Goal: Task Accomplishment & Management: Manage account settings

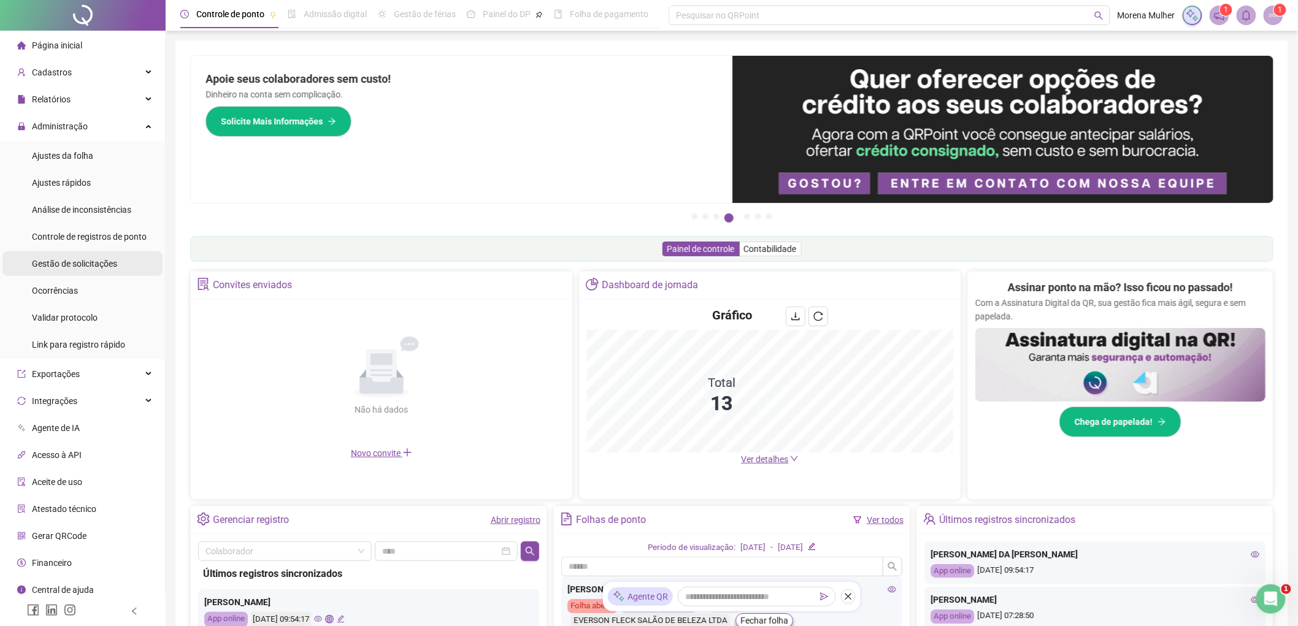
click at [86, 259] on span "Gestão de solicitações" at bounding box center [74, 264] width 85 height 10
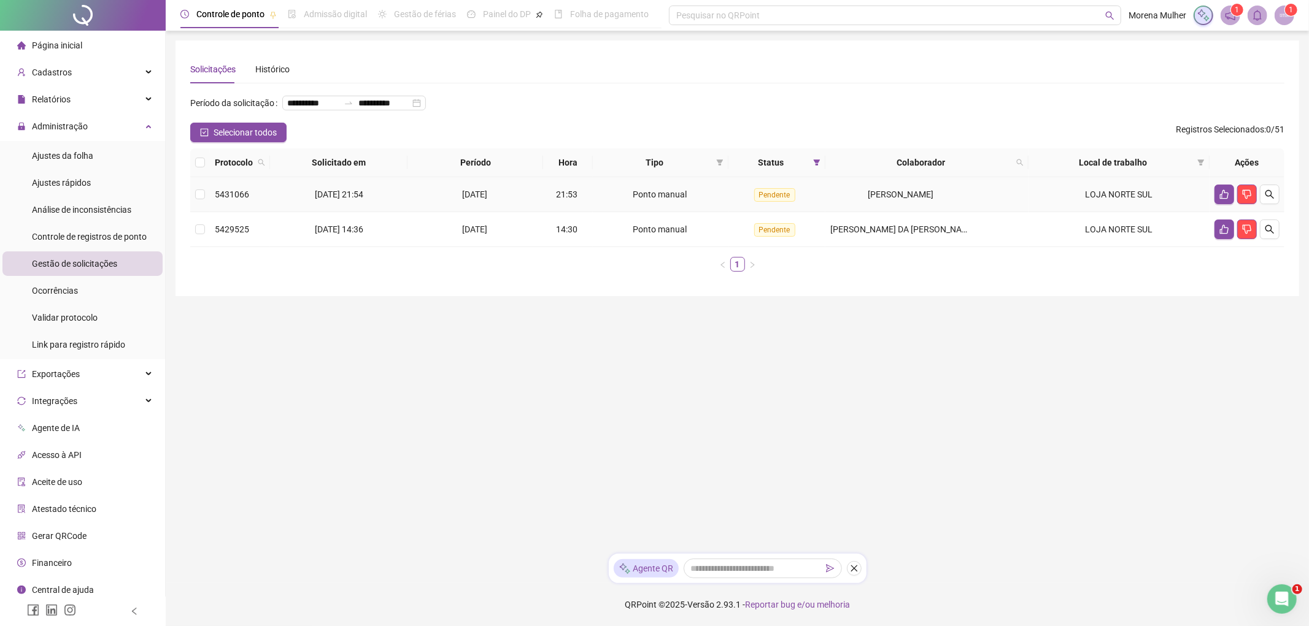
click at [868, 190] on span "[PERSON_NAME]" at bounding box center [901, 195] width 66 height 10
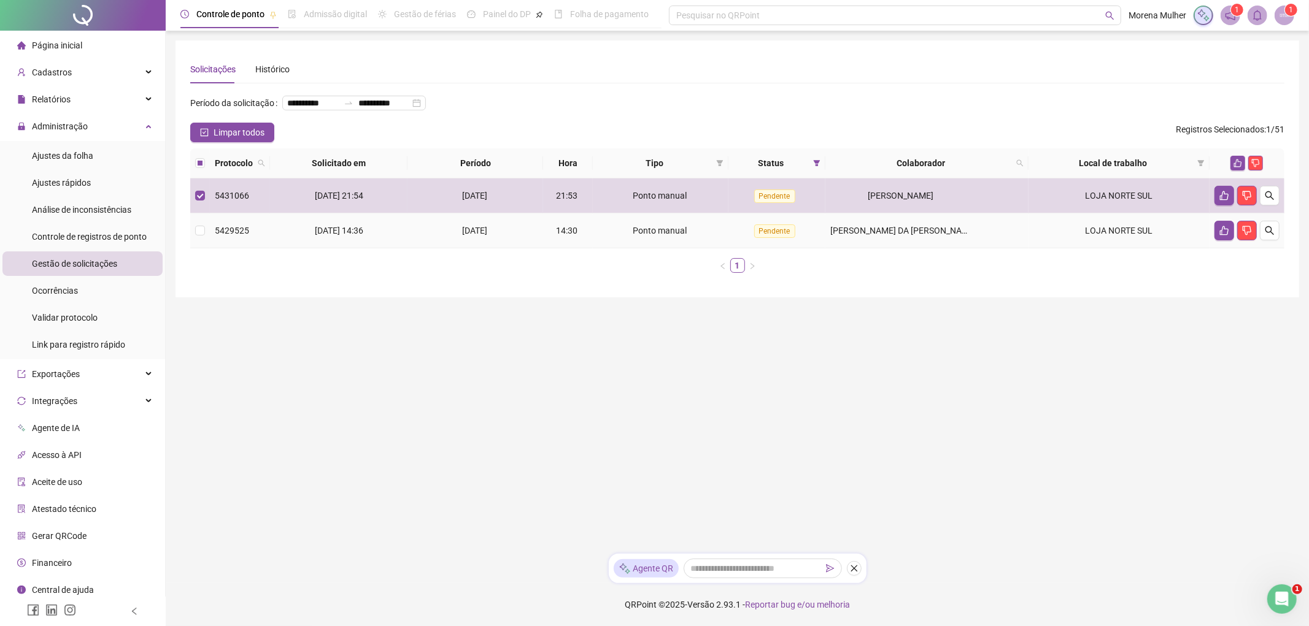
click at [872, 224] on div "[PERSON_NAME] DA [PERSON_NAME]" at bounding box center [900, 230] width 141 height 13
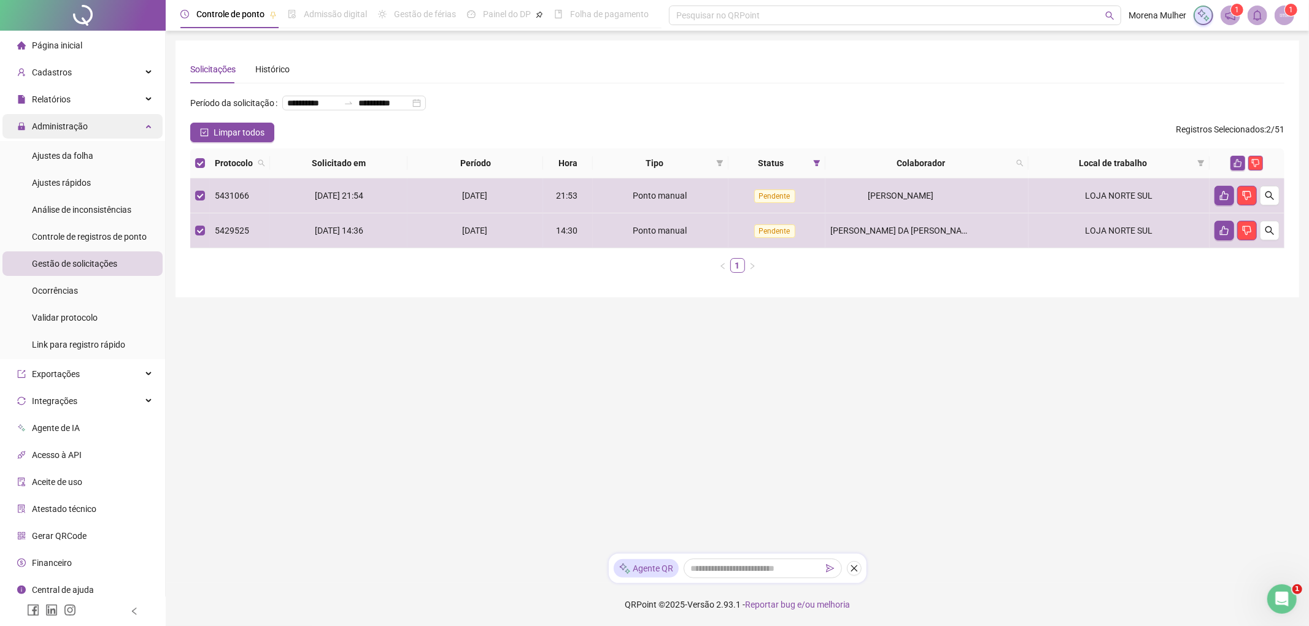
click at [66, 129] on span "Administração" at bounding box center [60, 126] width 56 height 10
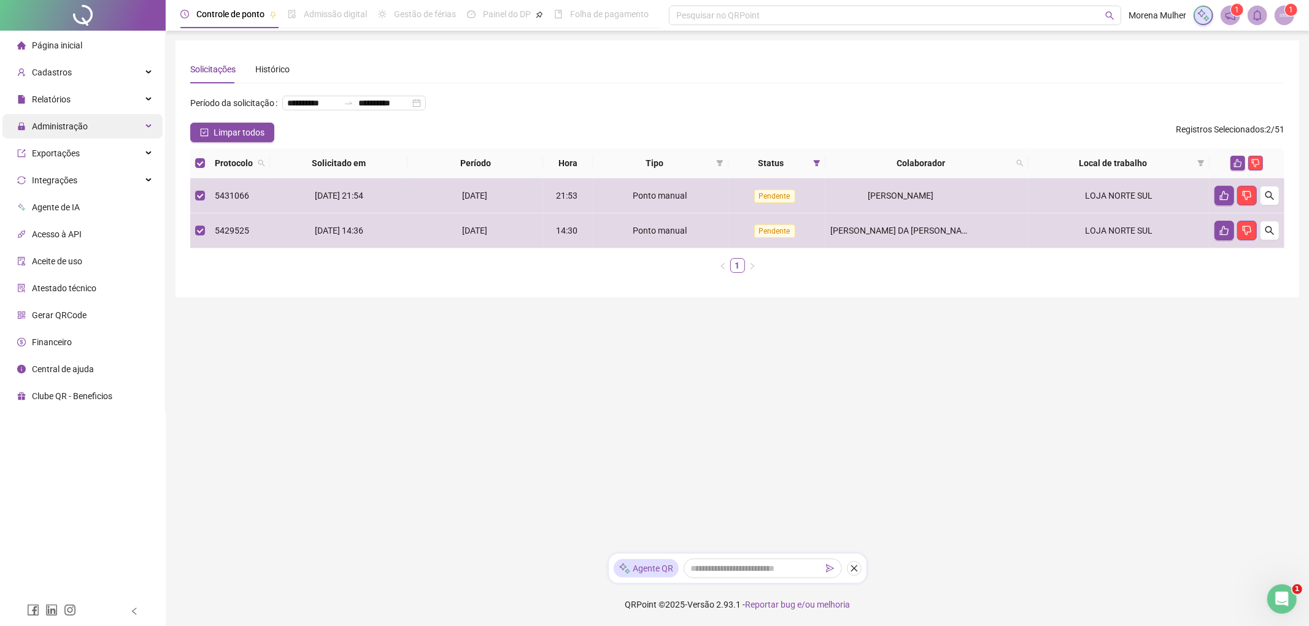
click at [75, 138] on span "Administração" at bounding box center [52, 126] width 71 height 25
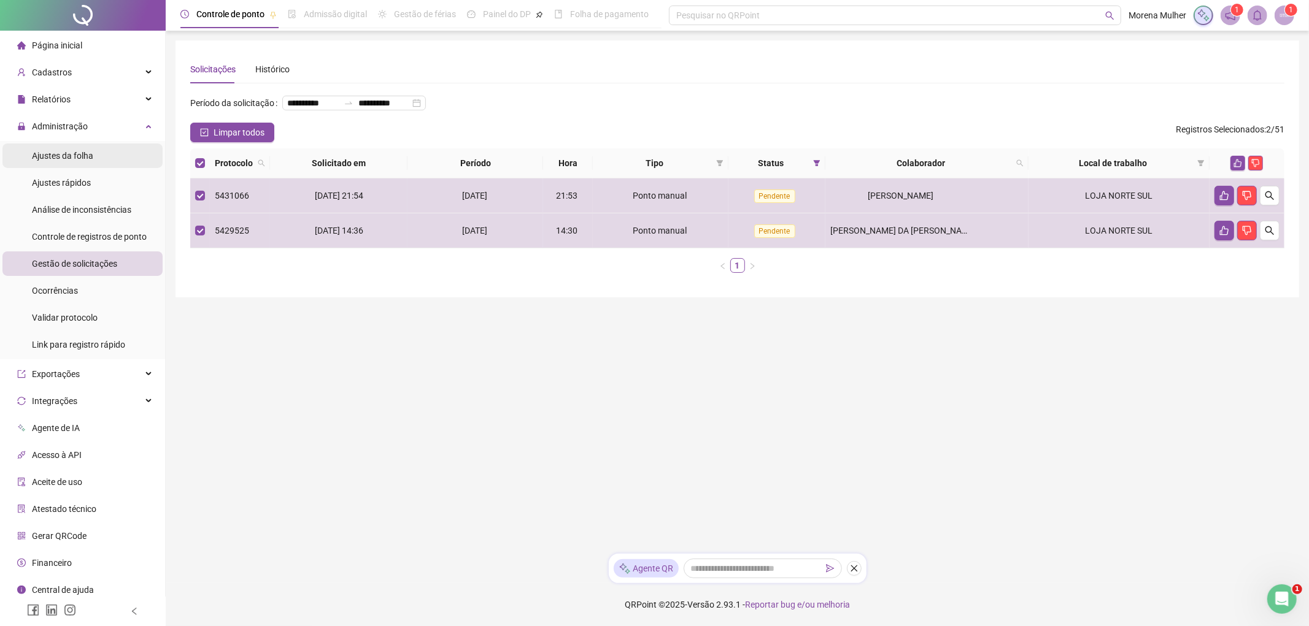
click at [87, 160] on span "Ajustes da folha" at bounding box center [62, 156] width 61 height 10
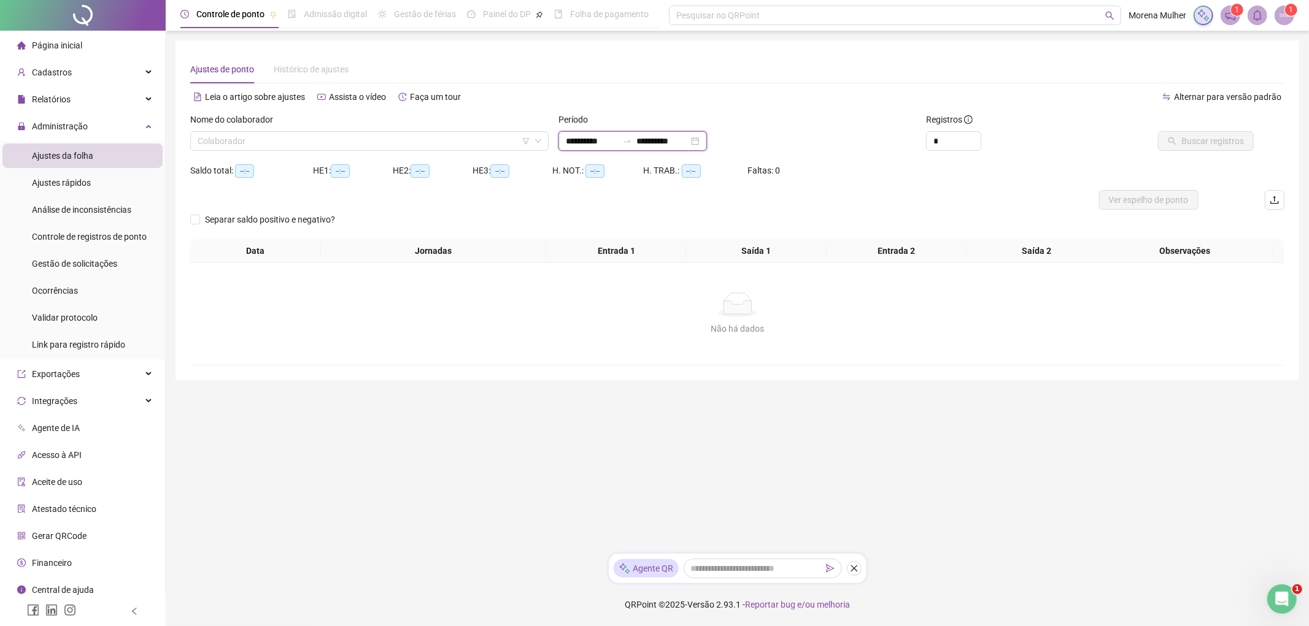
click at [606, 135] on input "**********" at bounding box center [592, 140] width 52 height 13
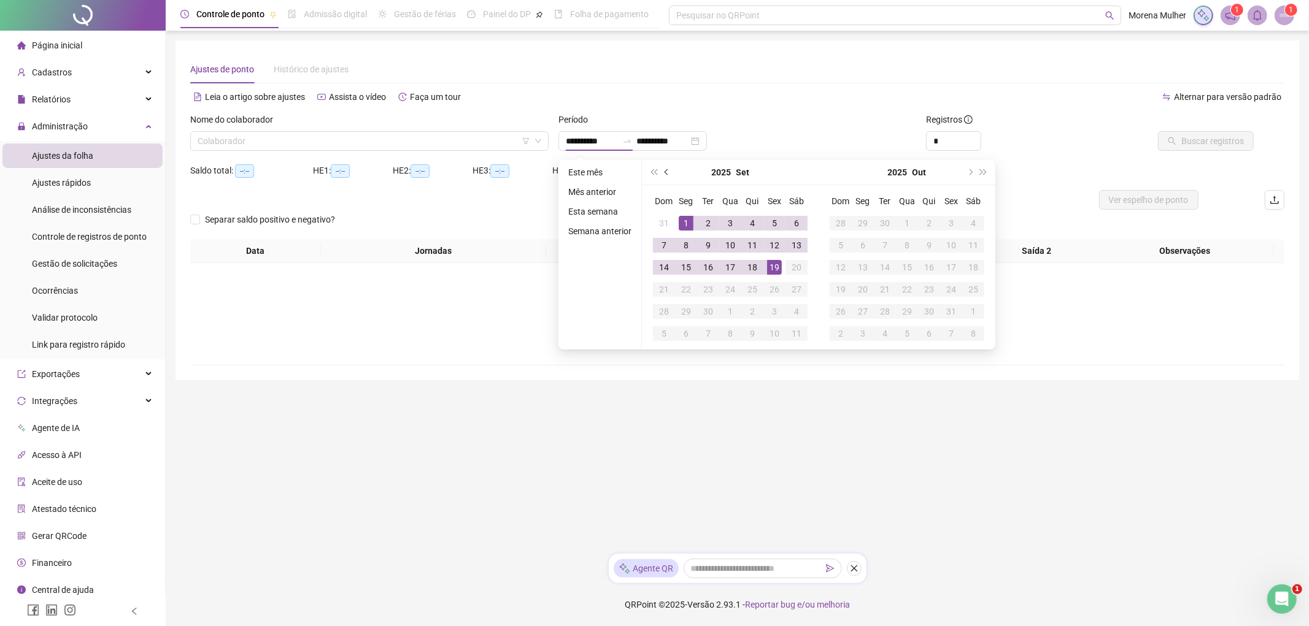
click at [661, 175] on button "prev-year" at bounding box center [666, 172] width 13 height 25
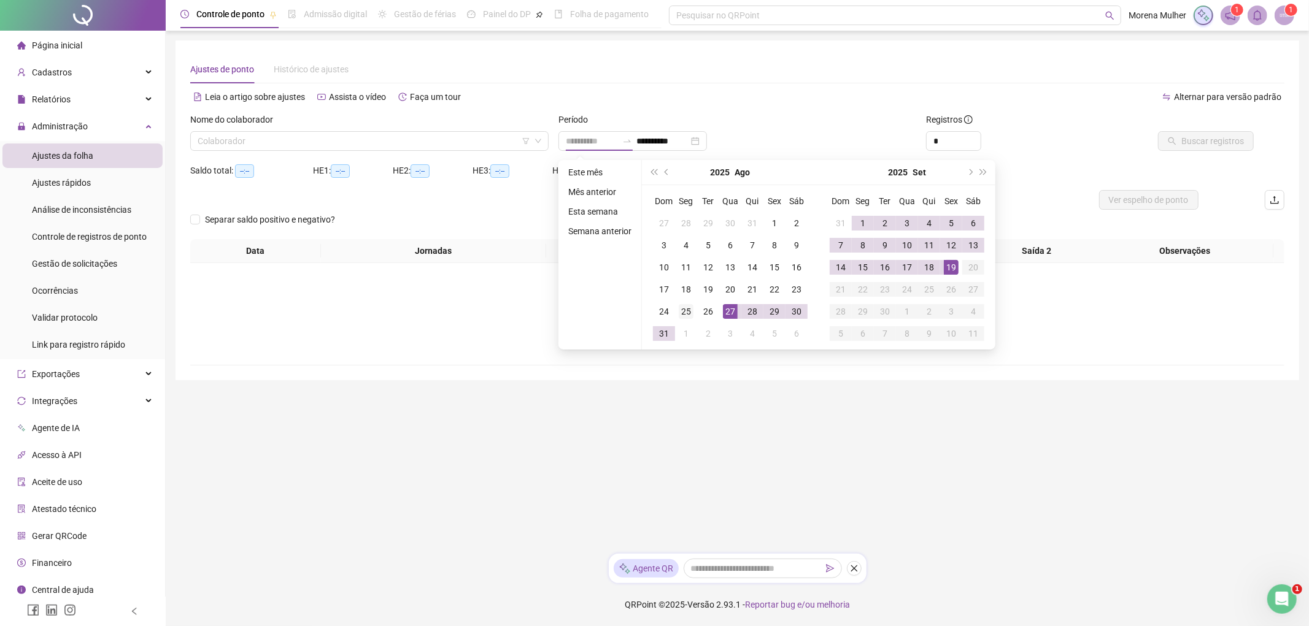
type input "**********"
click at [687, 311] on div "25" at bounding box center [686, 311] width 15 height 15
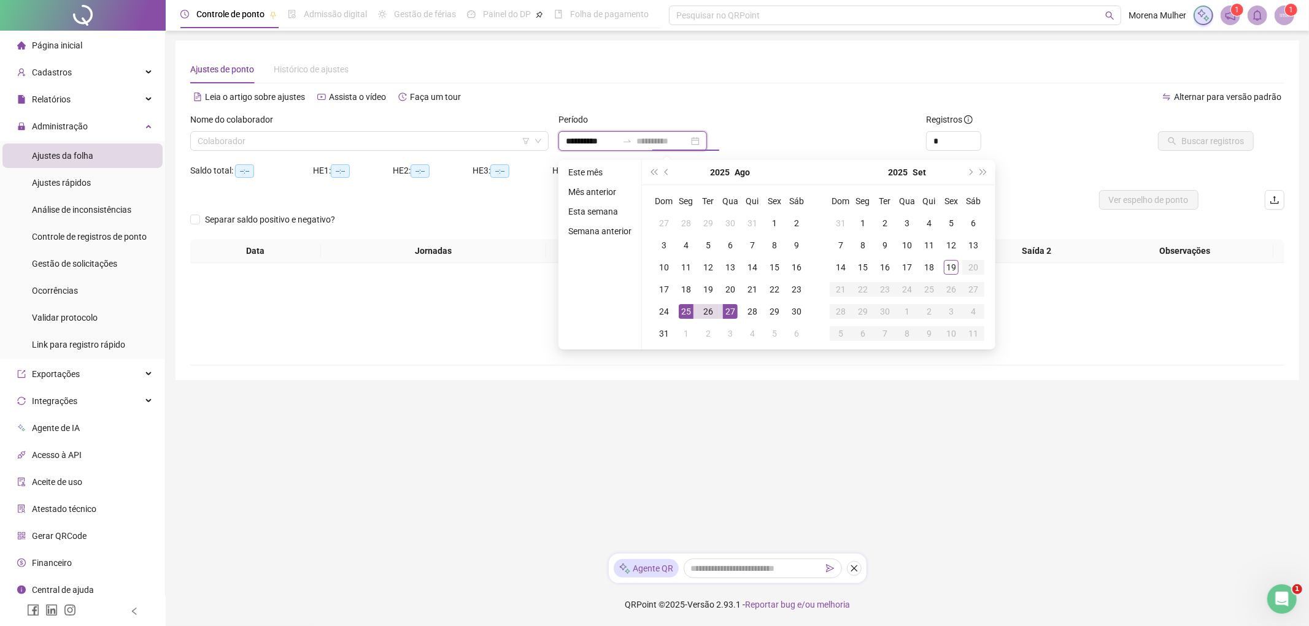
type input "**********"
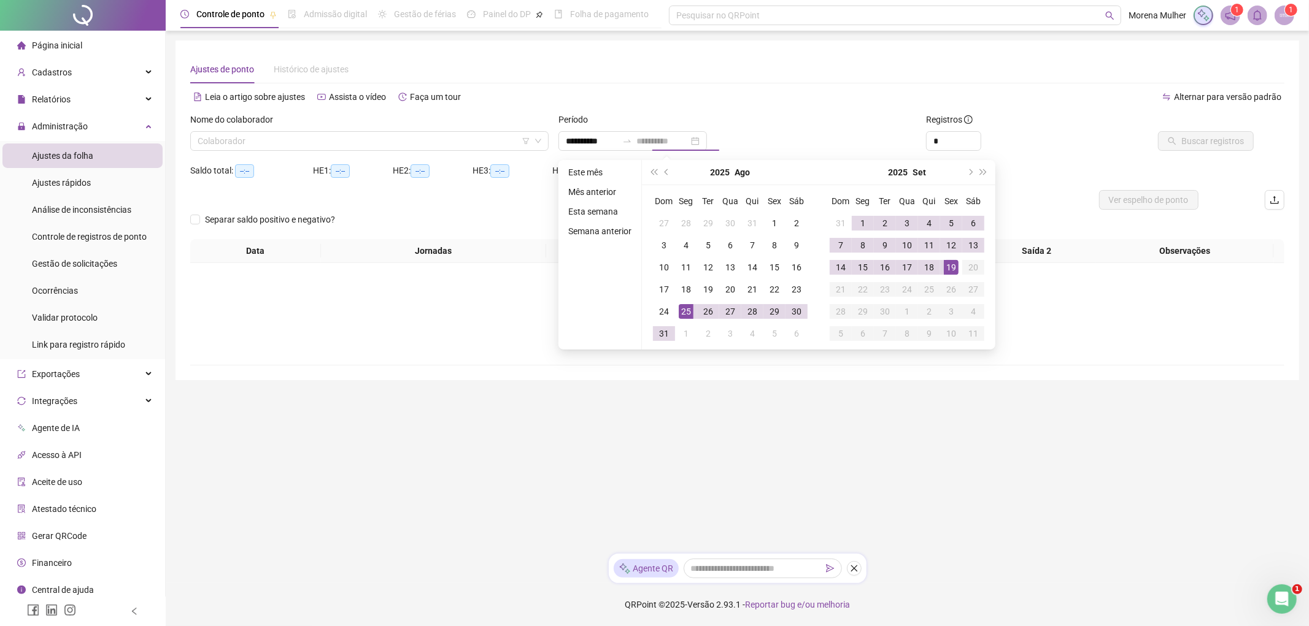
click at [958, 275] on td "19" at bounding box center [951, 267] width 22 height 22
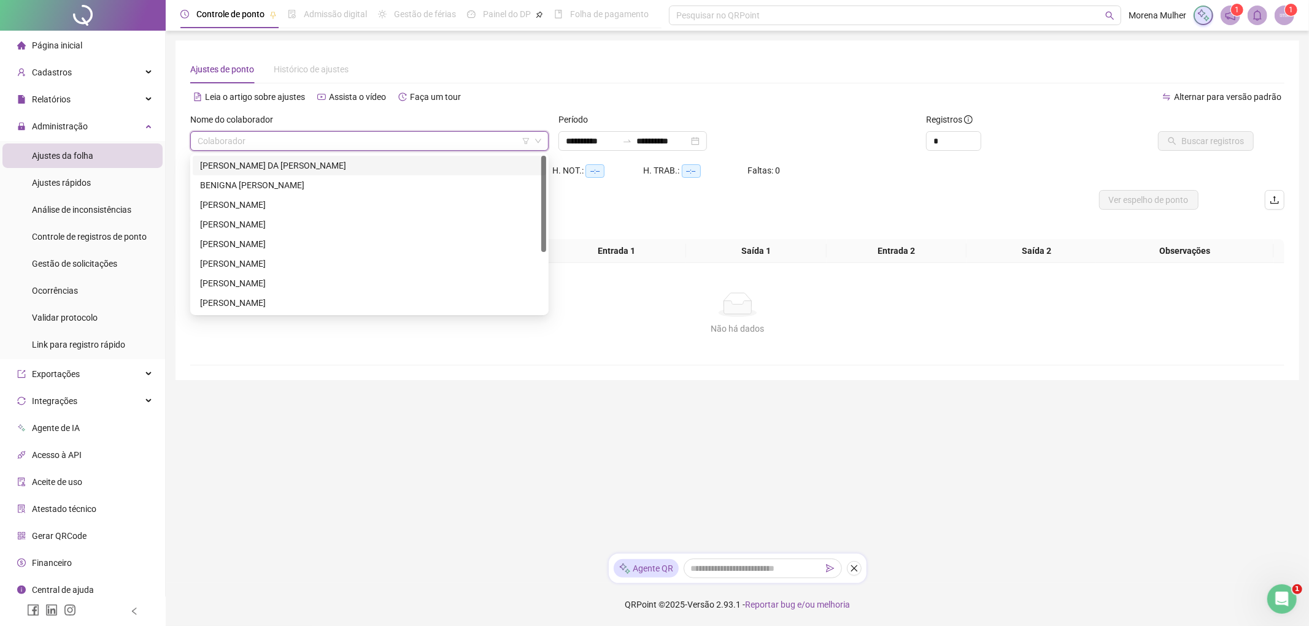
click at [409, 133] on input "search" at bounding box center [364, 141] width 333 height 18
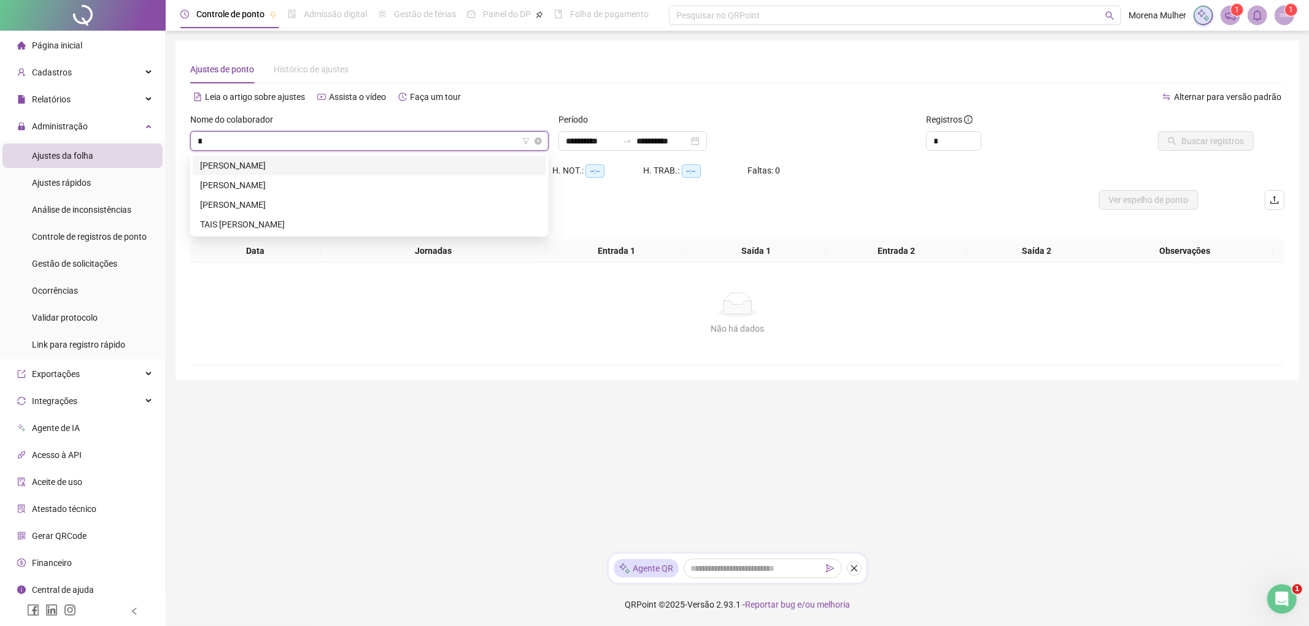
type input "**"
click at [292, 158] on div "[PERSON_NAME]" at bounding box center [369, 166] width 353 height 20
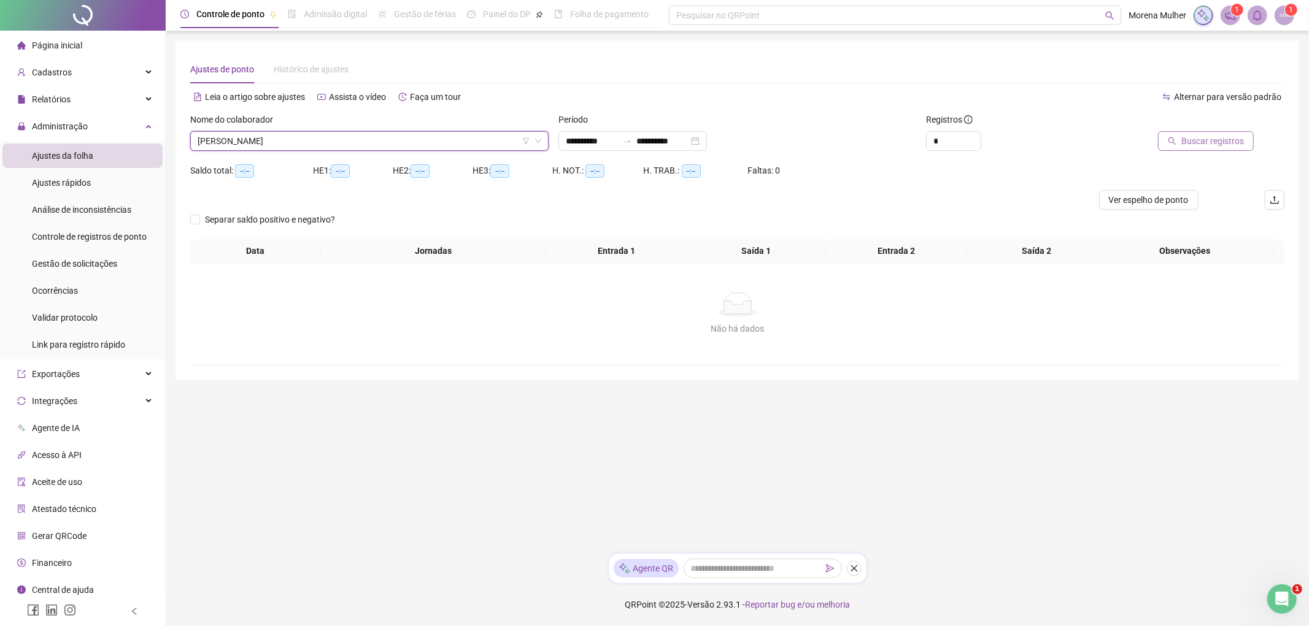
click at [1208, 135] on span "Buscar registros" at bounding box center [1212, 140] width 63 height 13
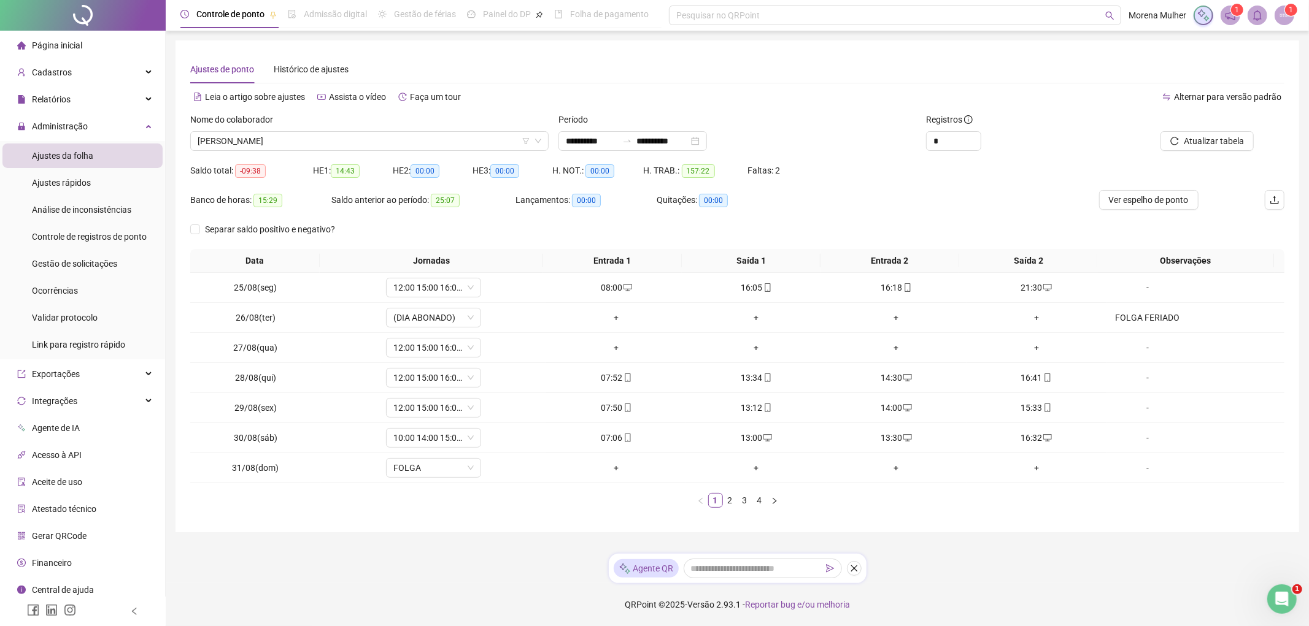
click at [383, 130] on div "Nome do colaborador" at bounding box center [369, 122] width 358 height 18
click at [389, 137] on span "[PERSON_NAME]" at bounding box center [370, 141] width 344 height 18
click at [87, 264] on span "Gestão de solicitações" at bounding box center [74, 264] width 85 height 10
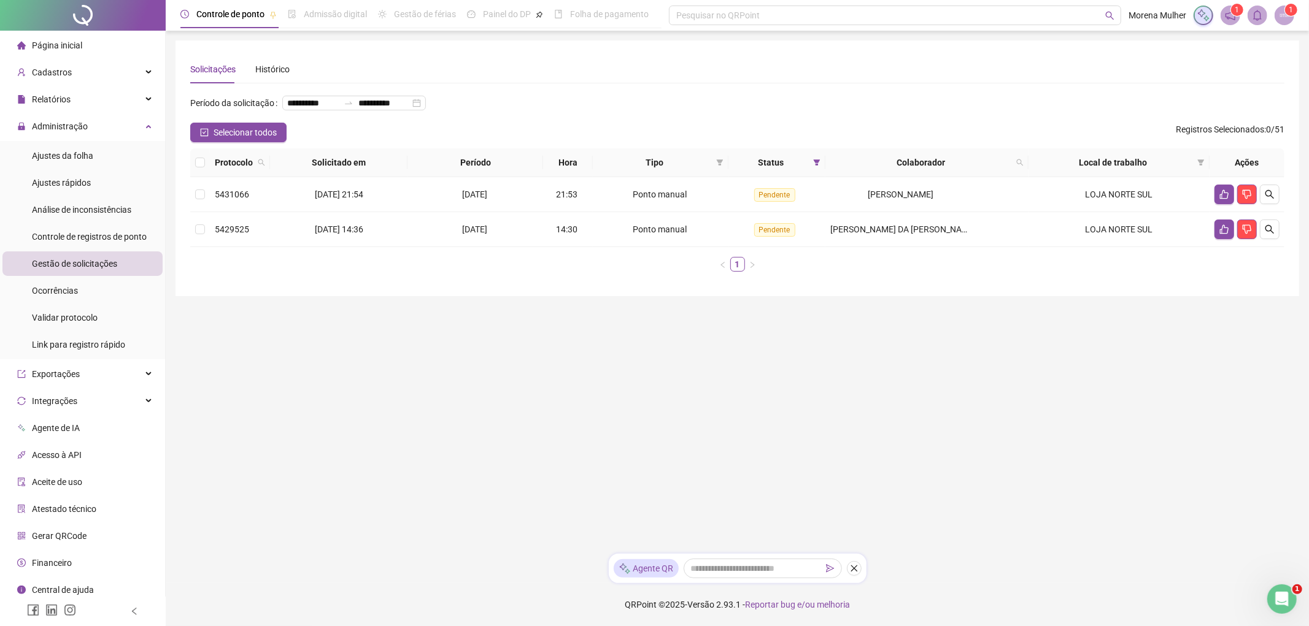
click at [44, 57] on div "Página inicial" at bounding box center [49, 45] width 65 height 25
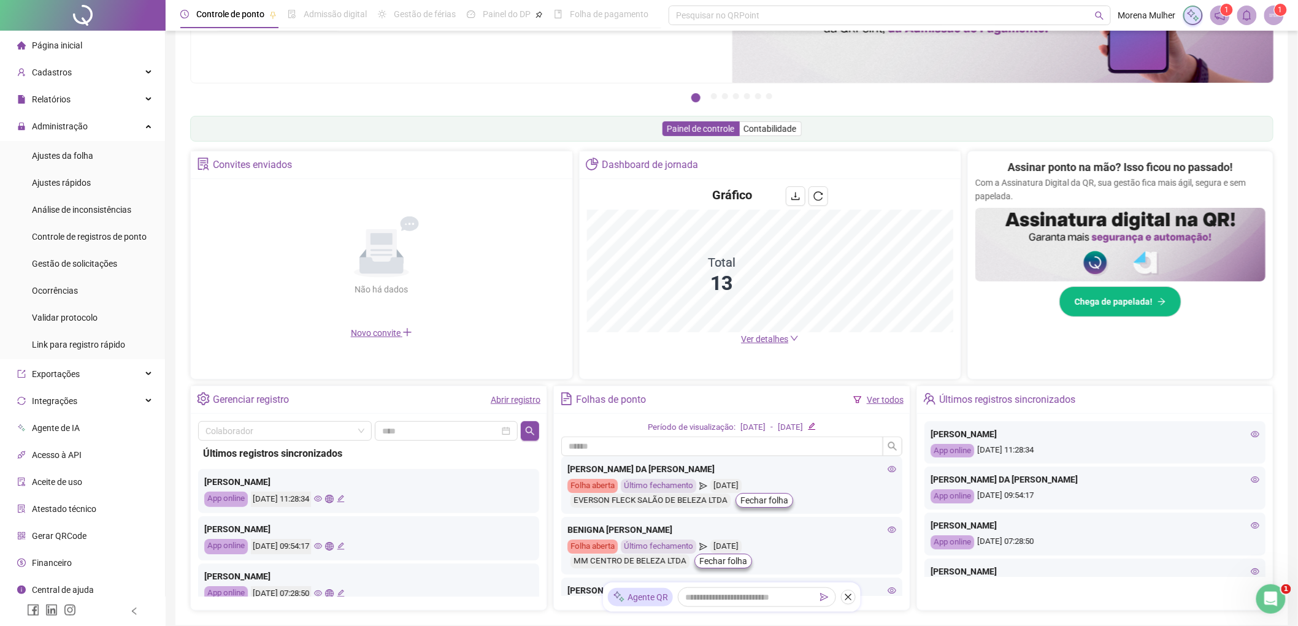
scroll to position [88, 0]
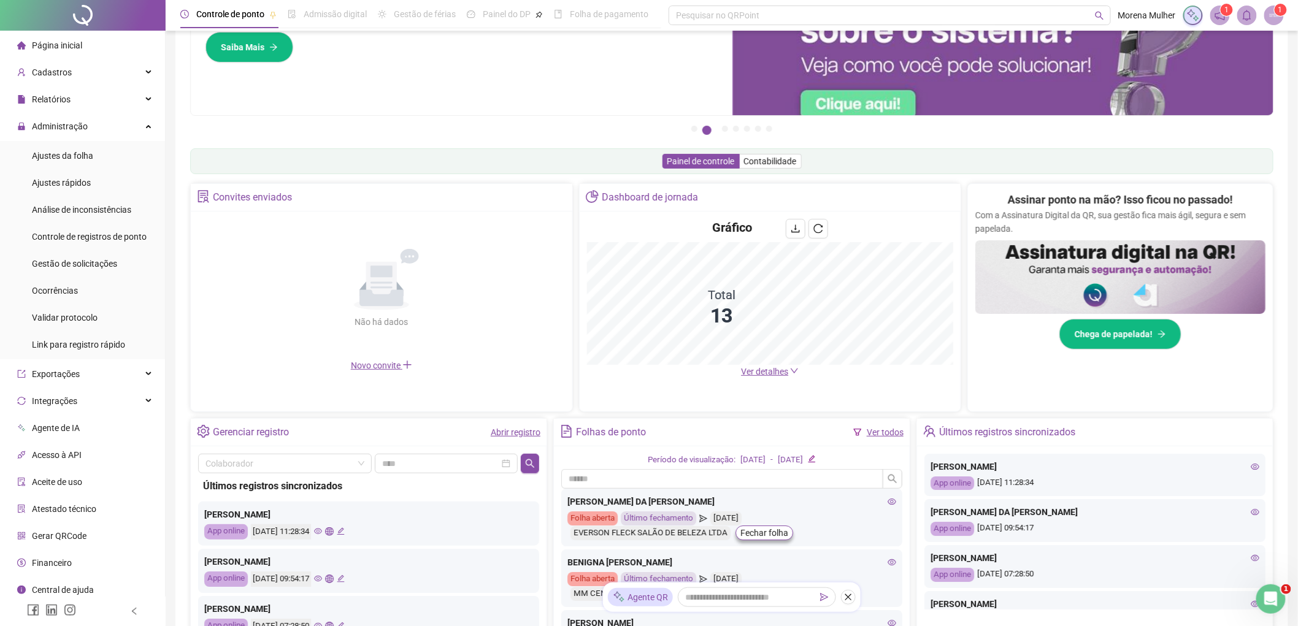
click at [763, 365] on span "Ver detalhes" at bounding box center [770, 371] width 58 height 13
click at [766, 372] on span "Ver detalhes" at bounding box center [764, 372] width 47 height 10
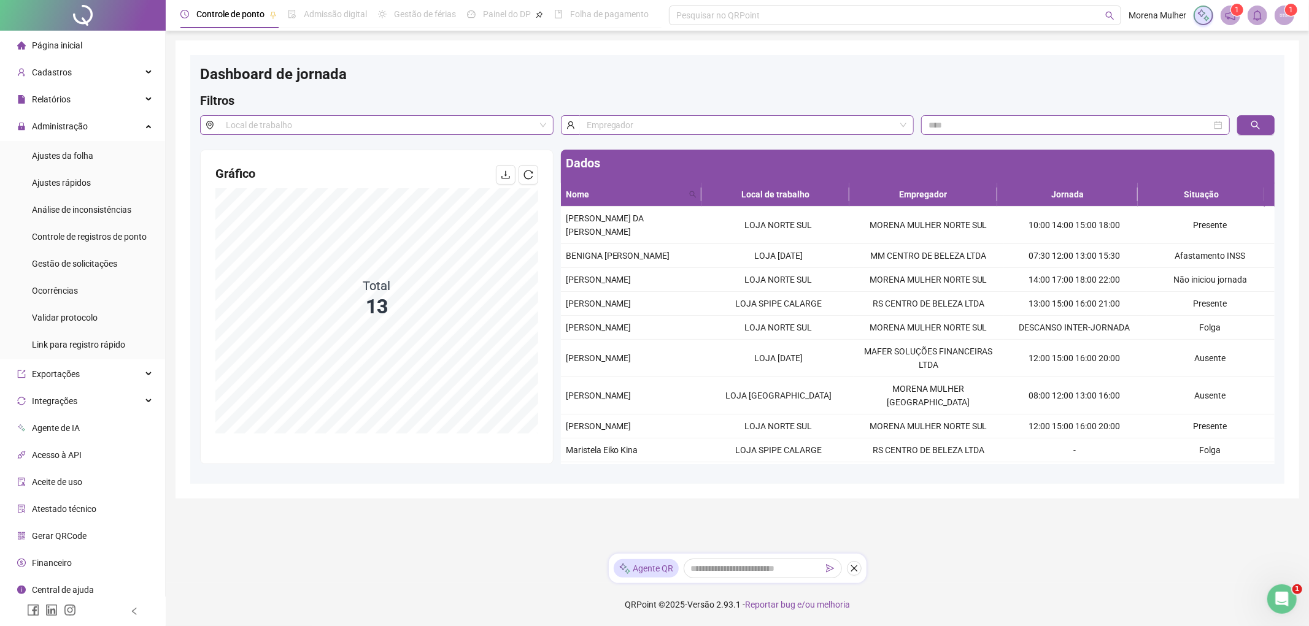
click at [114, 52] on li "Página inicial" at bounding box center [82, 45] width 160 height 25
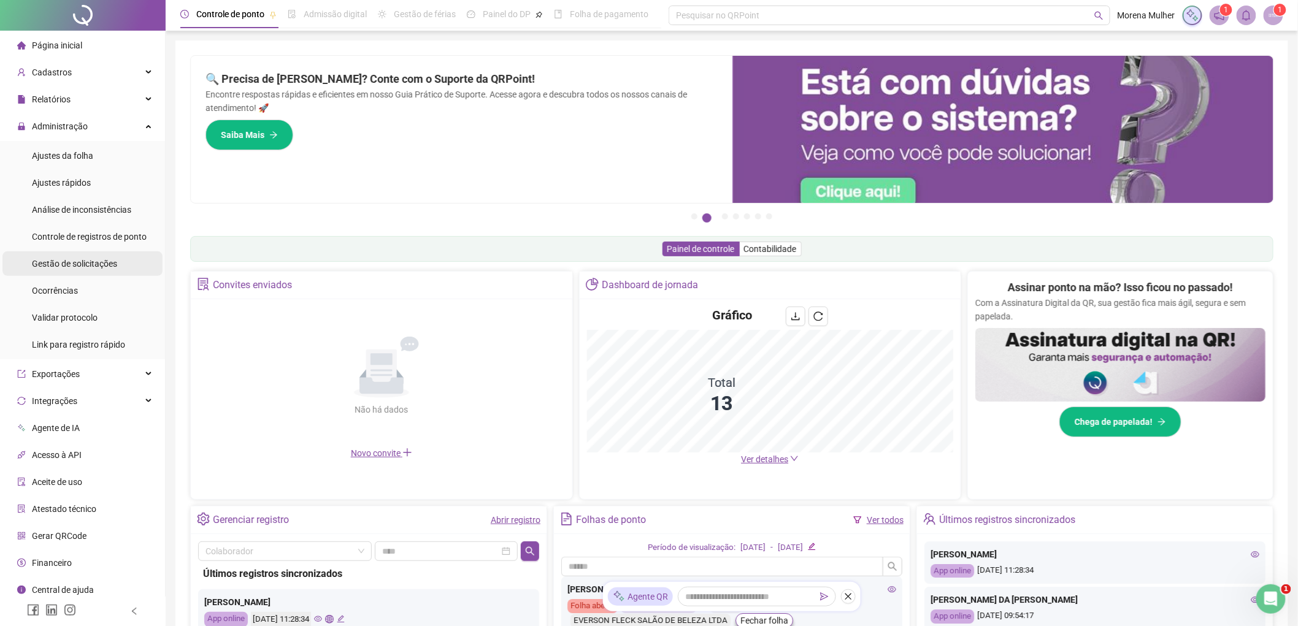
click at [88, 255] on div "Gestão de solicitações" at bounding box center [74, 264] width 85 height 25
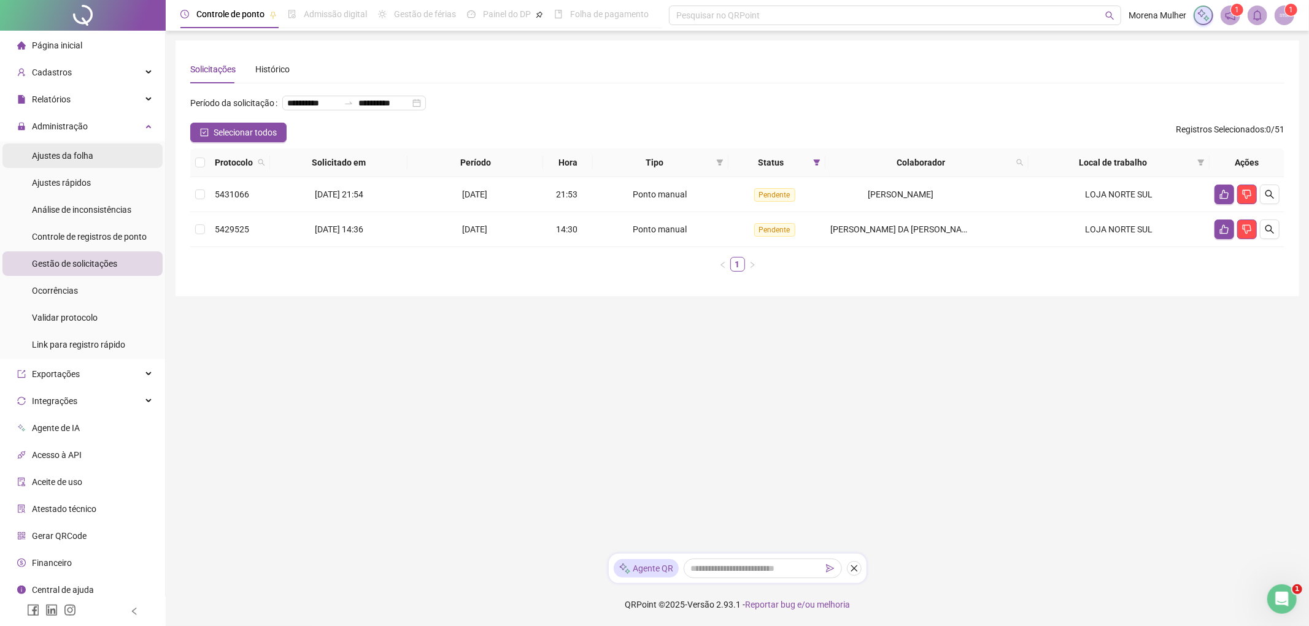
click at [103, 160] on li "Ajustes da folha" at bounding box center [82, 156] width 160 height 25
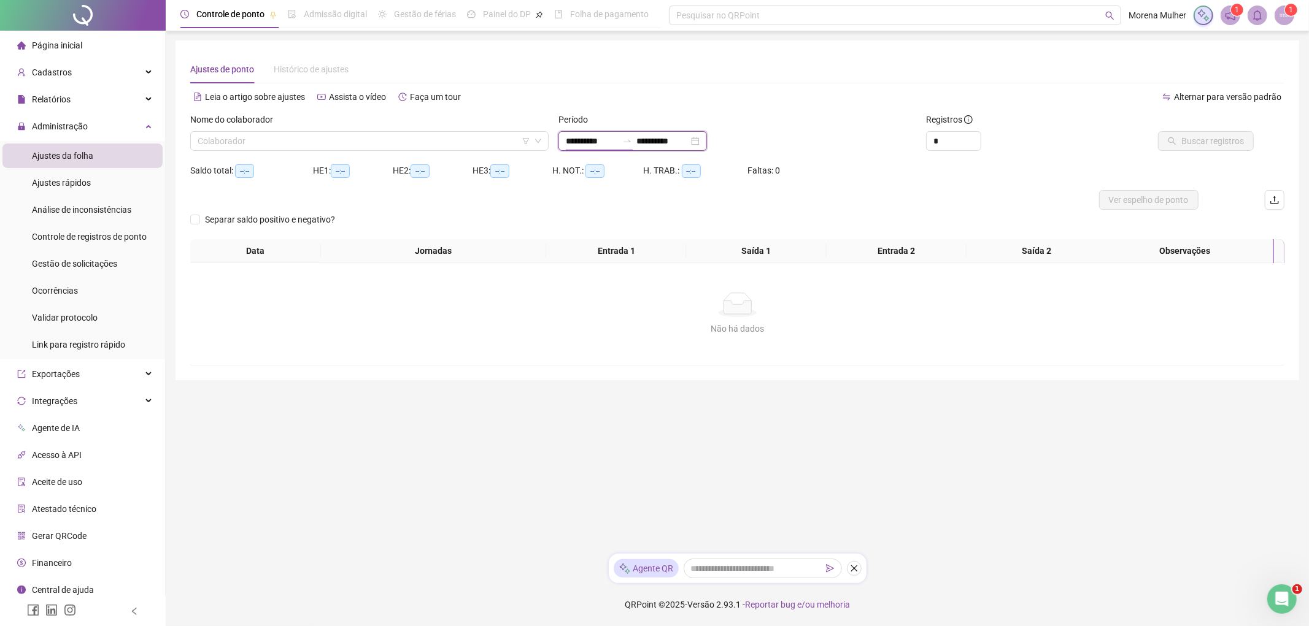
click at [617, 136] on input "**********" at bounding box center [592, 140] width 52 height 13
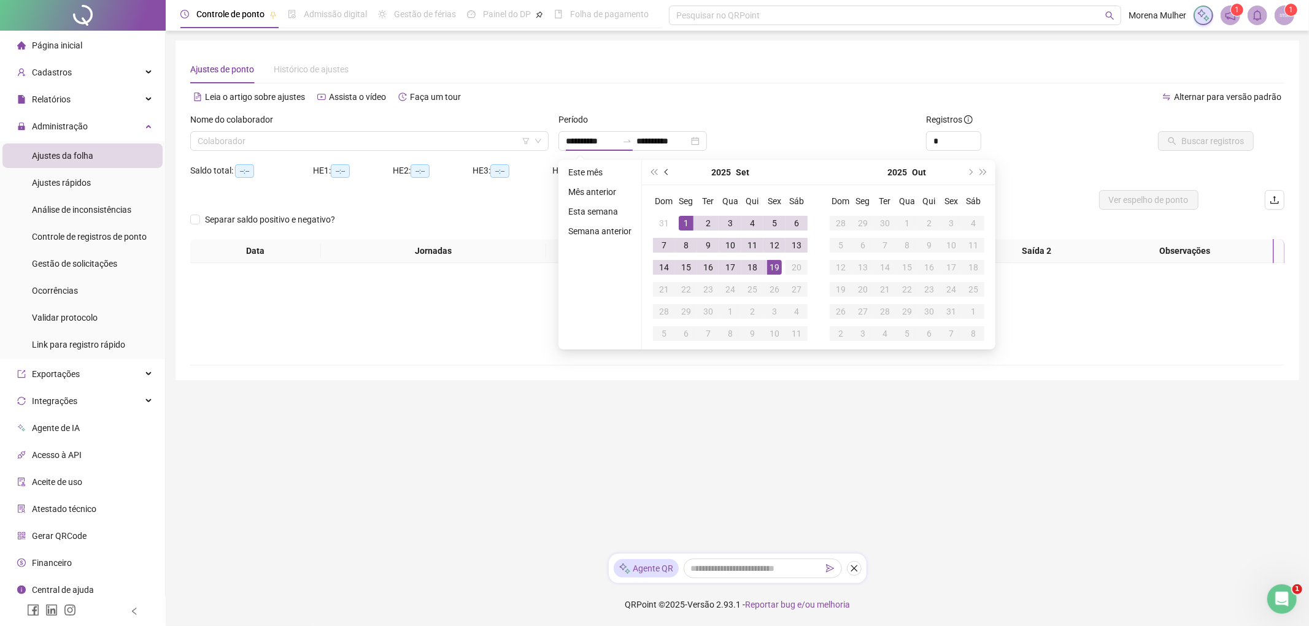
click at [668, 172] on span "prev-year" at bounding box center [668, 172] width 6 height 6
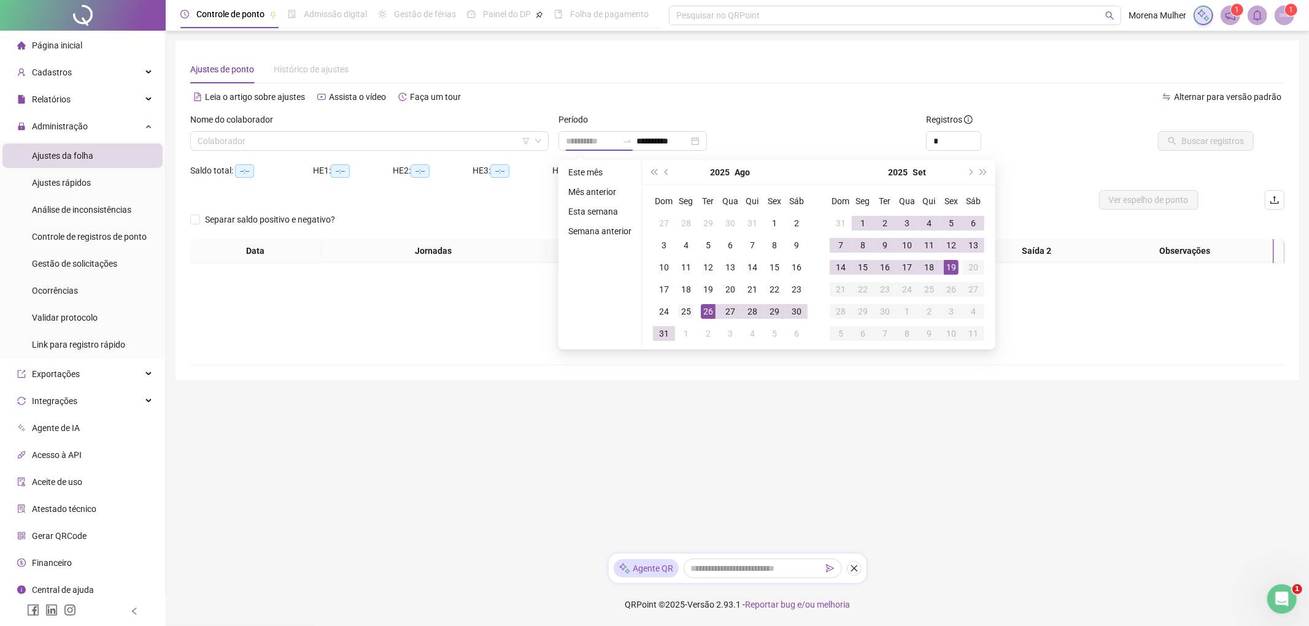
type input "**********"
click at [679, 314] on div "25" at bounding box center [686, 311] width 15 height 15
type input "**********"
click at [954, 268] on div "19" at bounding box center [951, 267] width 15 height 15
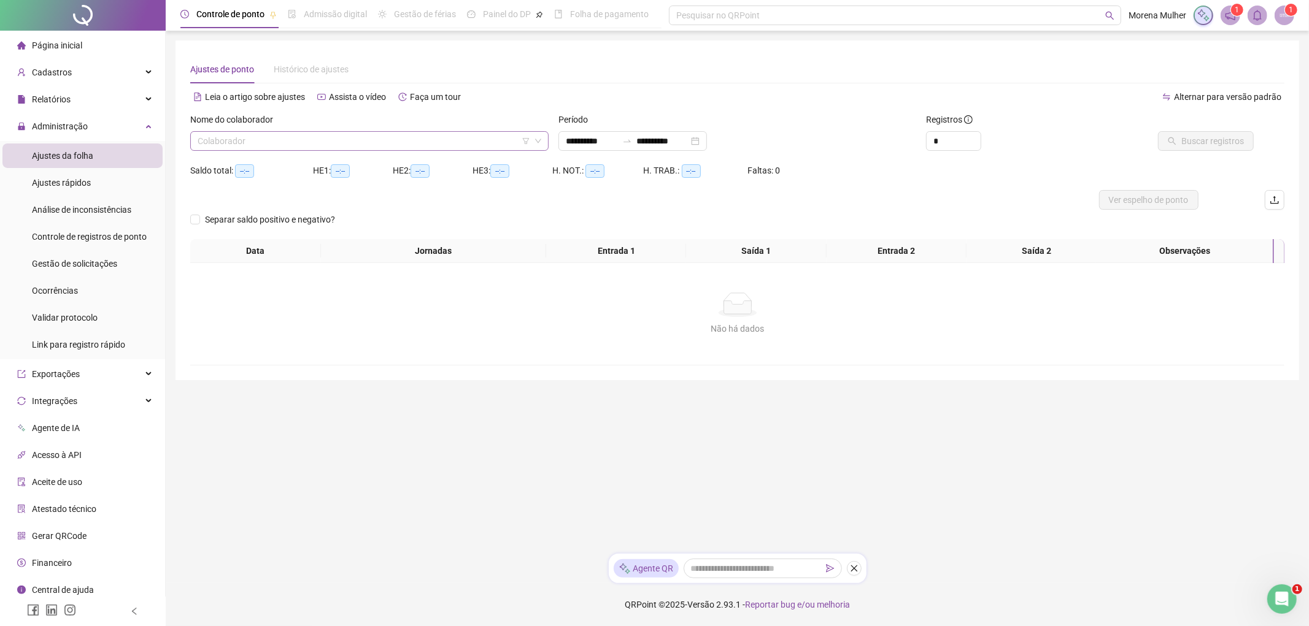
click at [415, 134] on input "search" at bounding box center [364, 141] width 333 height 18
click at [81, 71] on div "Cadastros" at bounding box center [82, 72] width 160 height 25
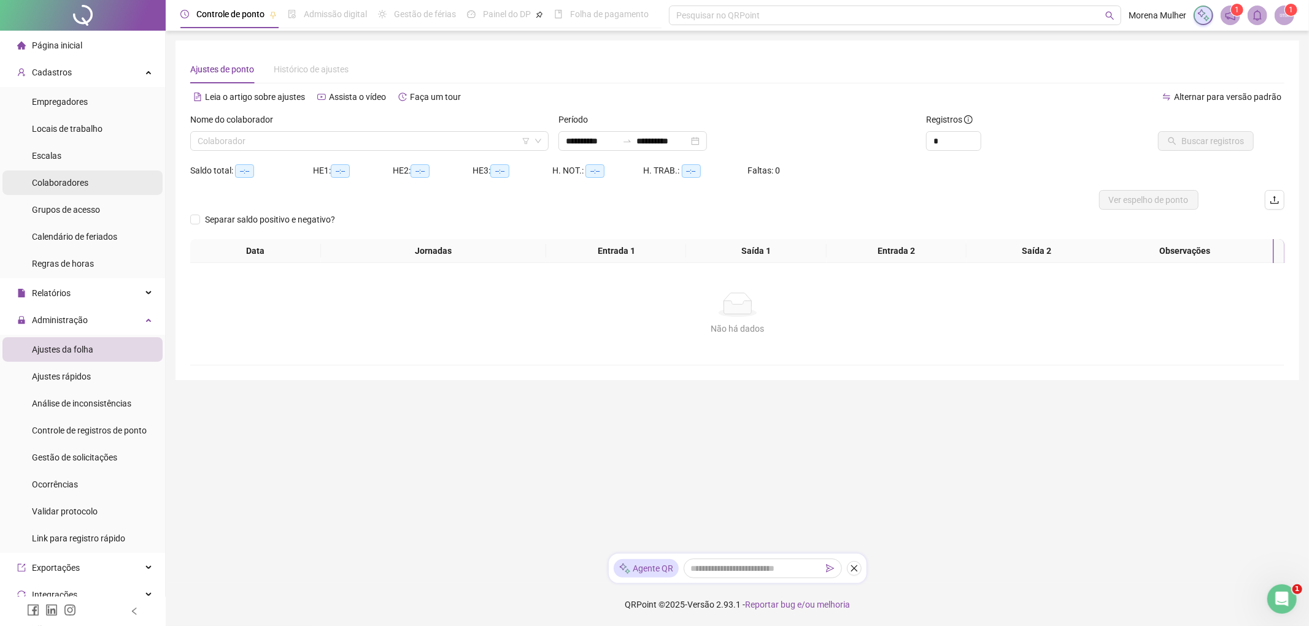
click at [95, 187] on li "Colaboradores" at bounding box center [82, 183] width 160 height 25
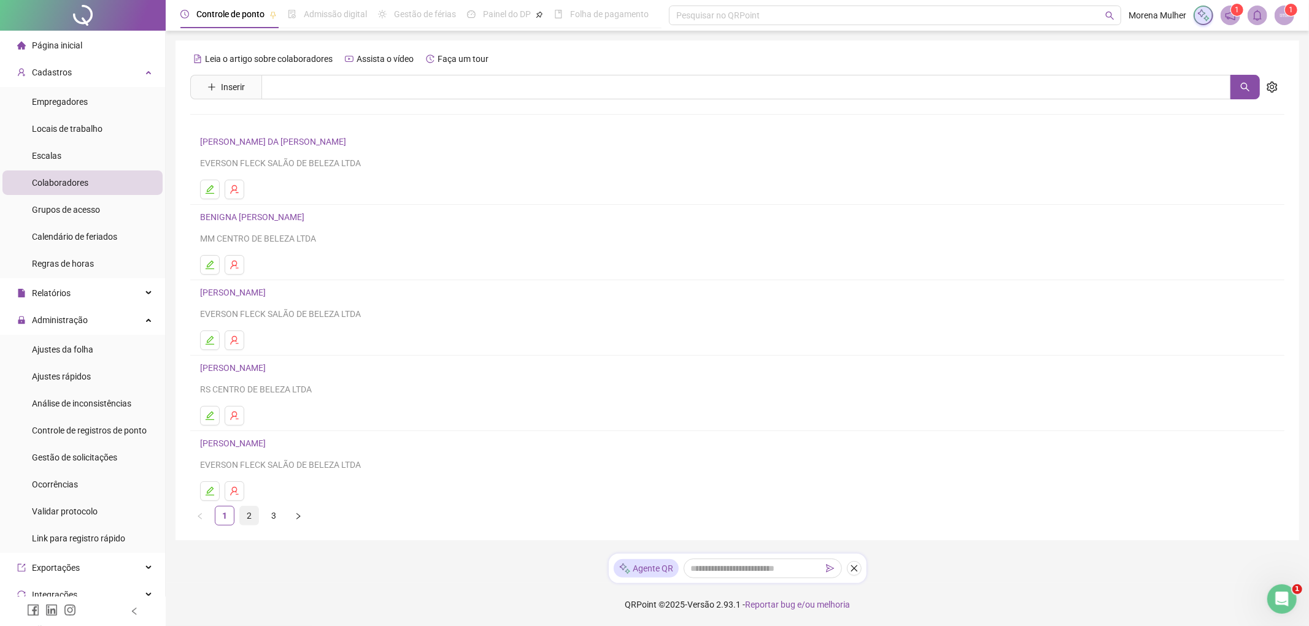
click at [256, 507] on link "2" at bounding box center [249, 516] width 18 height 18
click at [275, 514] on link "3" at bounding box center [273, 516] width 18 height 18
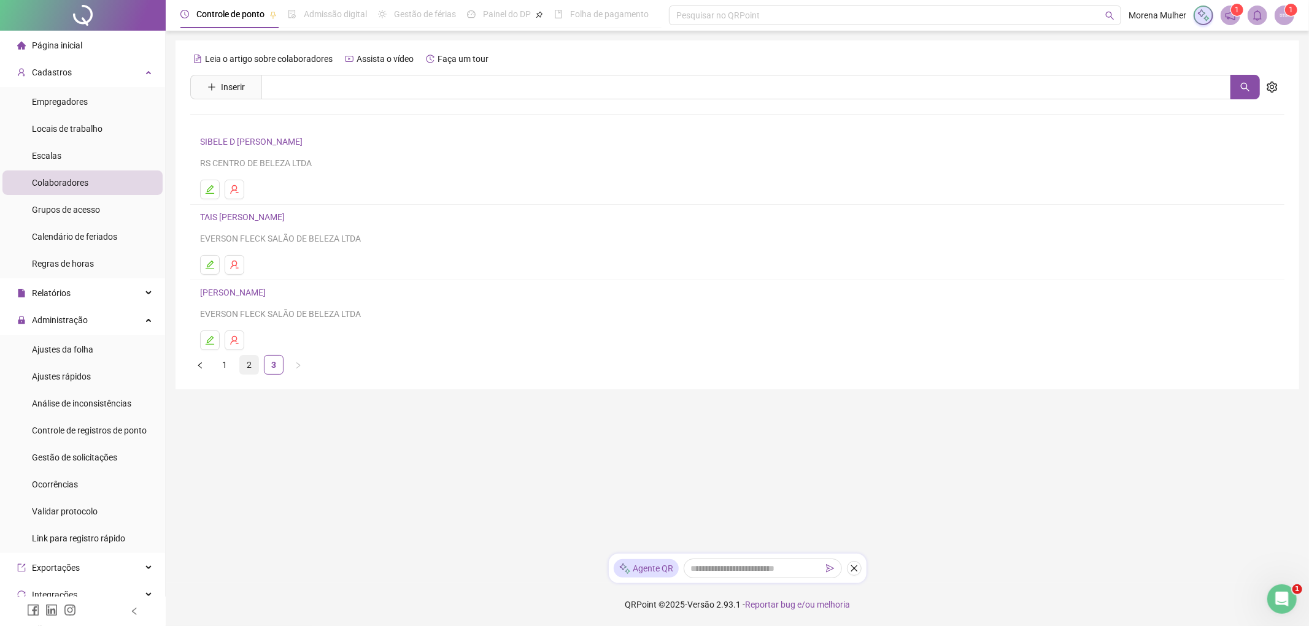
click at [249, 364] on link "2" at bounding box center [249, 365] width 18 height 18
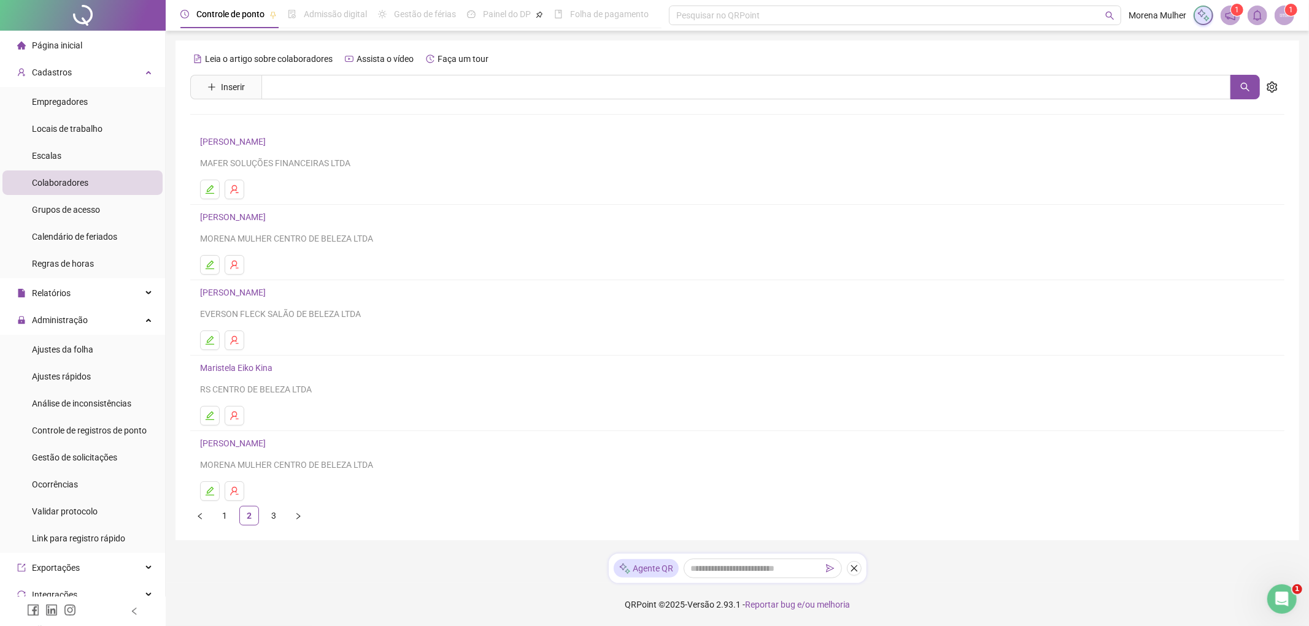
click at [269, 209] on li "[PERSON_NAME] MULHER CENTRO DE BELEZA LTDA" at bounding box center [737, 242] width 1094 height 75
click at [269, 212] on link "[PERSON_NAME]" at bounding box center [234, 217] width 69 height 10
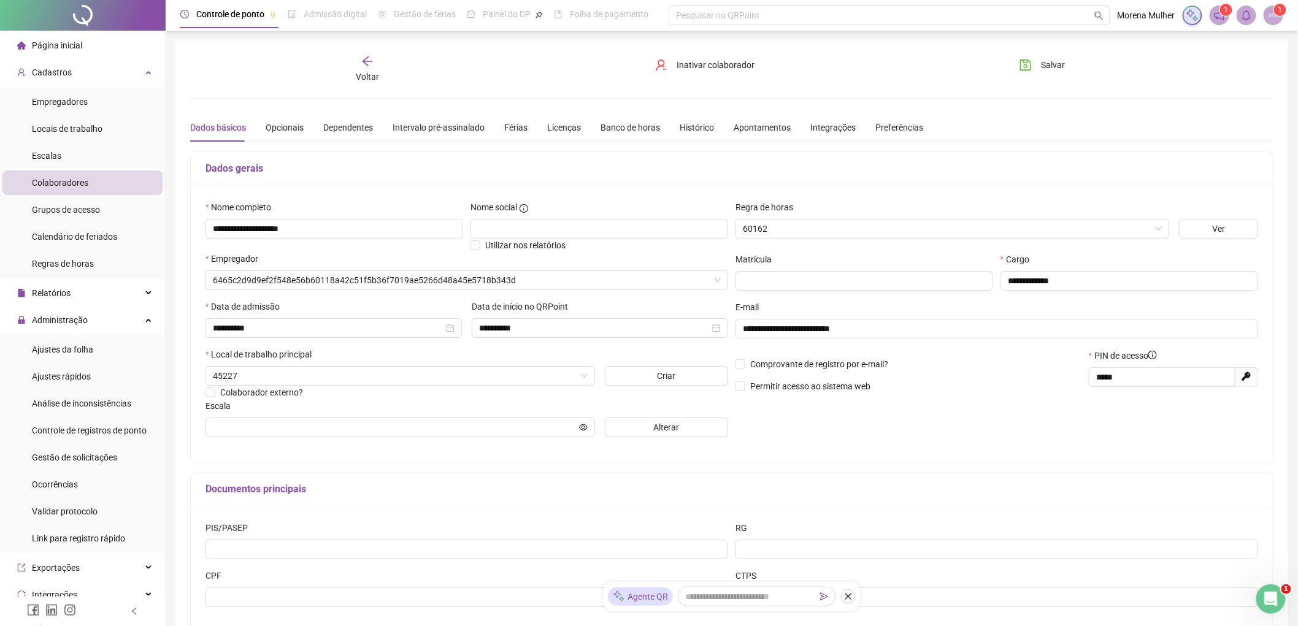
type input "**********"
click at [697, 42] on div "**********" at bounding box center [731, 343] width 1113 height 607
click at [695, 53] on div "**********" at bounding box center [731, 343] width 1113 height 607
click at [695, 61] on span "Inativar colaborador" at bounding box center [716, 64] width 78 height 13
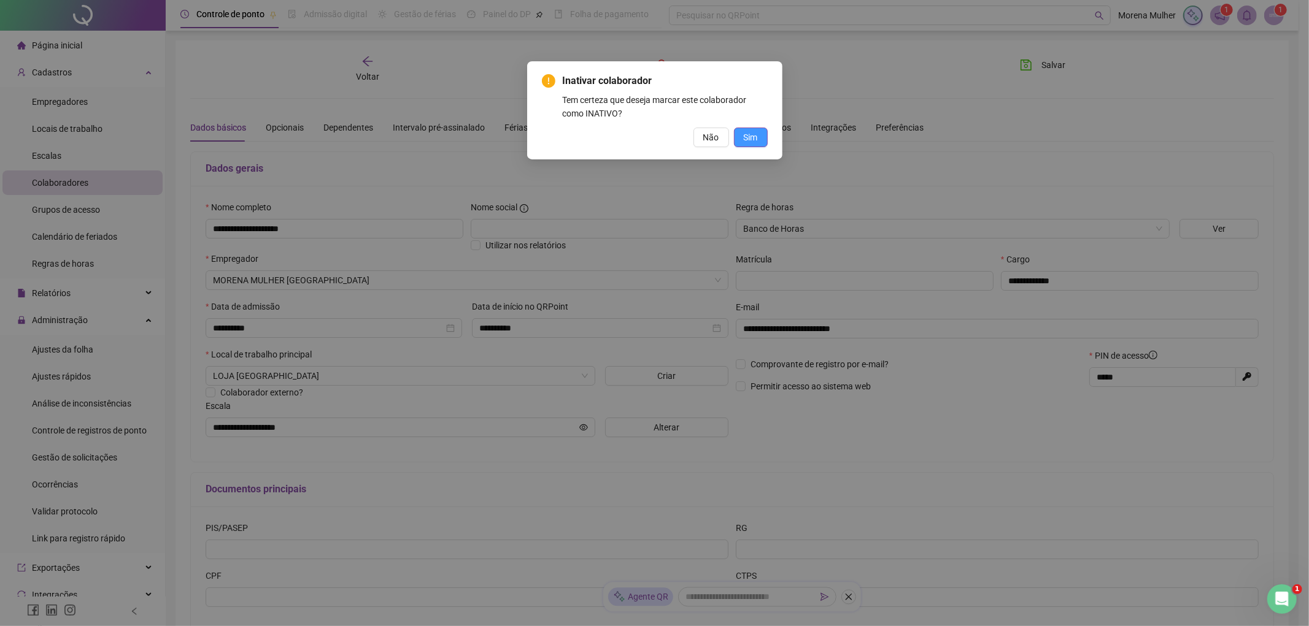
click at [763, 137] on button "Sim" at bounding box center [751, 138] width 34 height 20
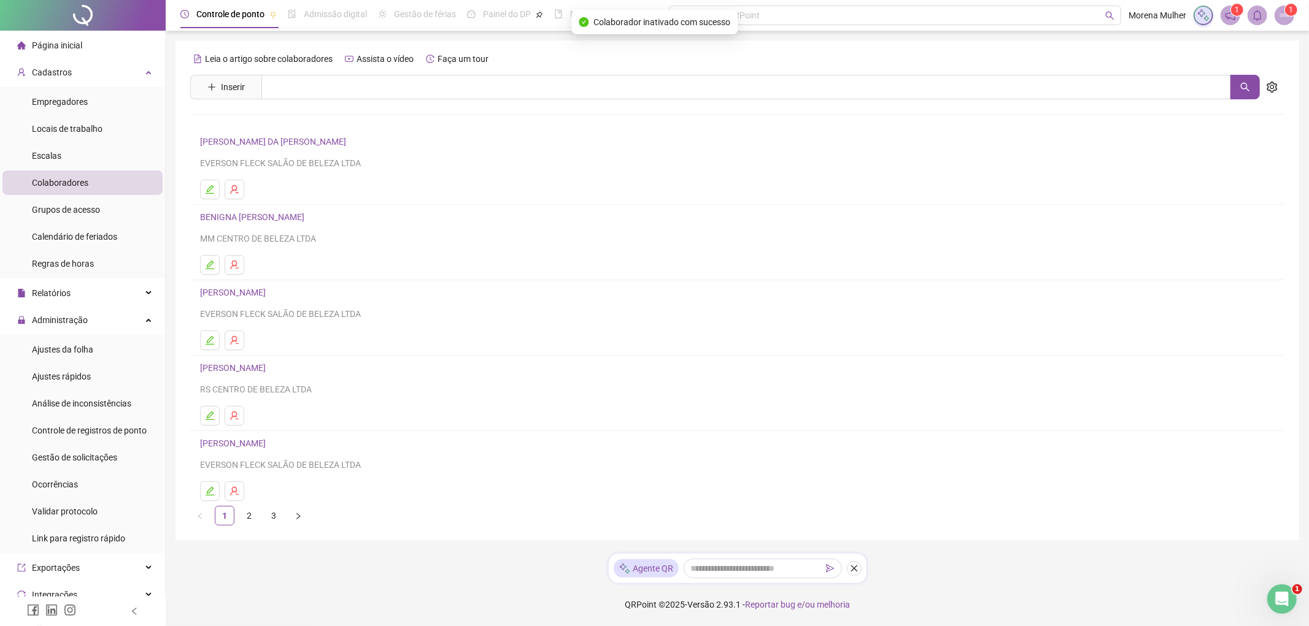
click at [31, 49] on div "Página inicial" at bounding box center [49, 45] width 65 height 25
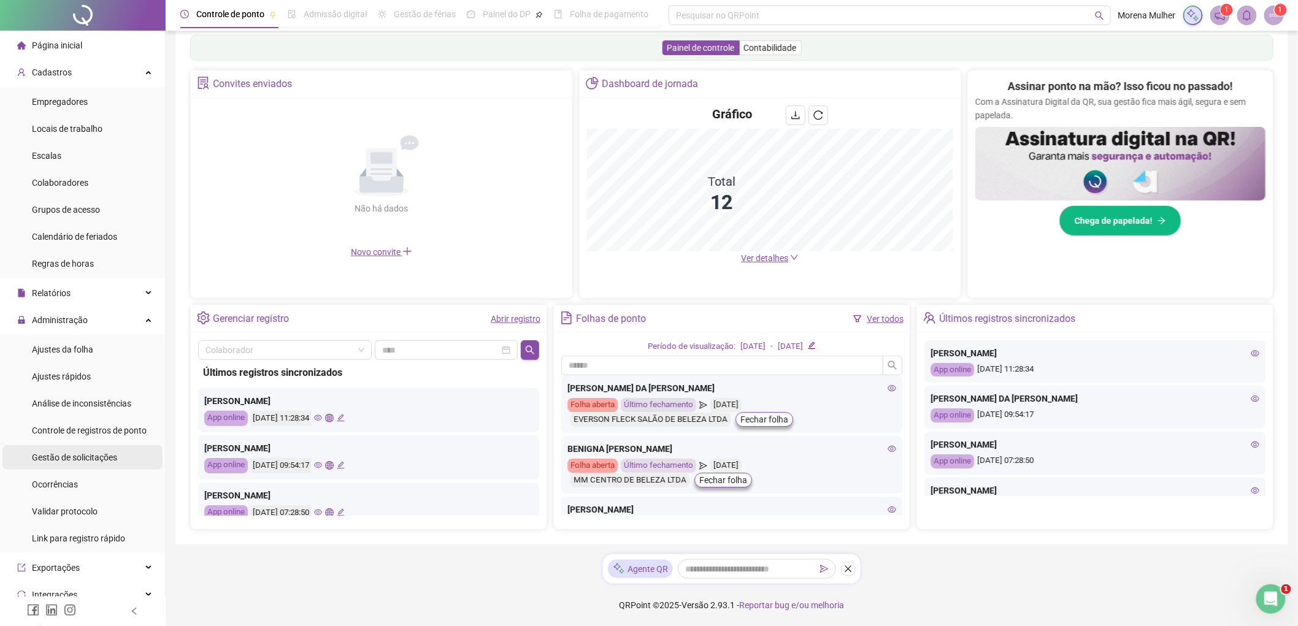
click at [74, 456] on span "Gestão de solicitações" at bounding box center [74, 458] width 85 height 10
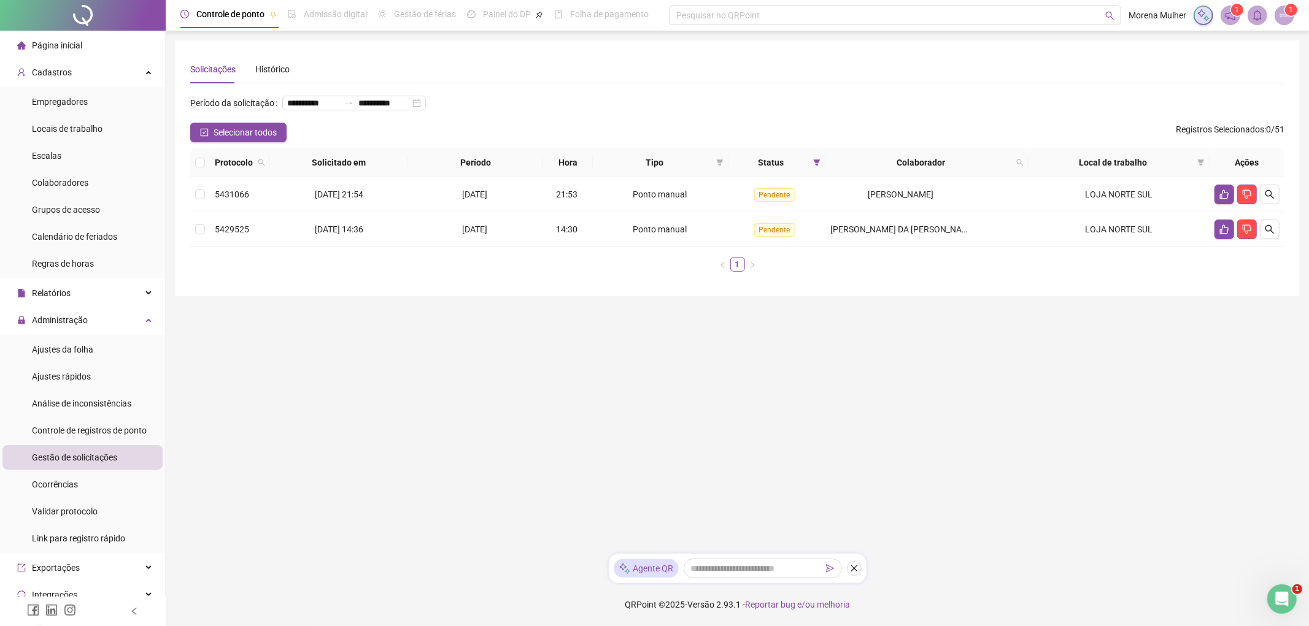
click at [71, 40] on span "Página inicial" at bounding box center [57, 45] width 50 height 10
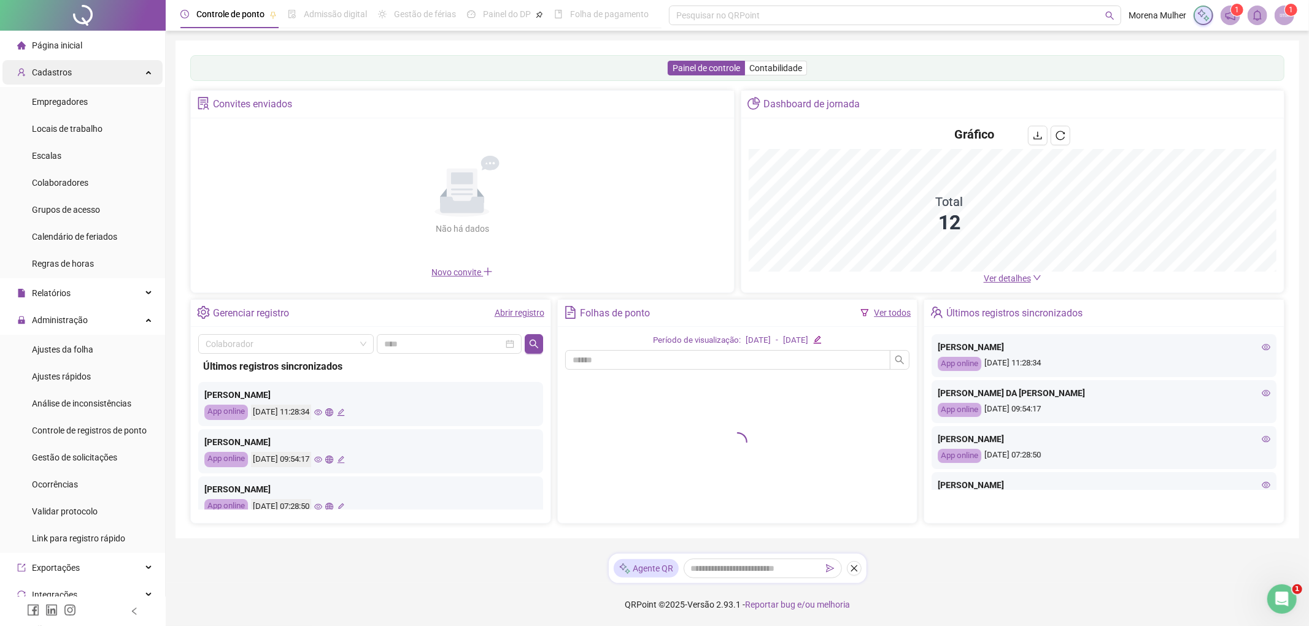
click at [81, 77] on div "Cadastros" at bounding box center [82, 72] width 160 height 25
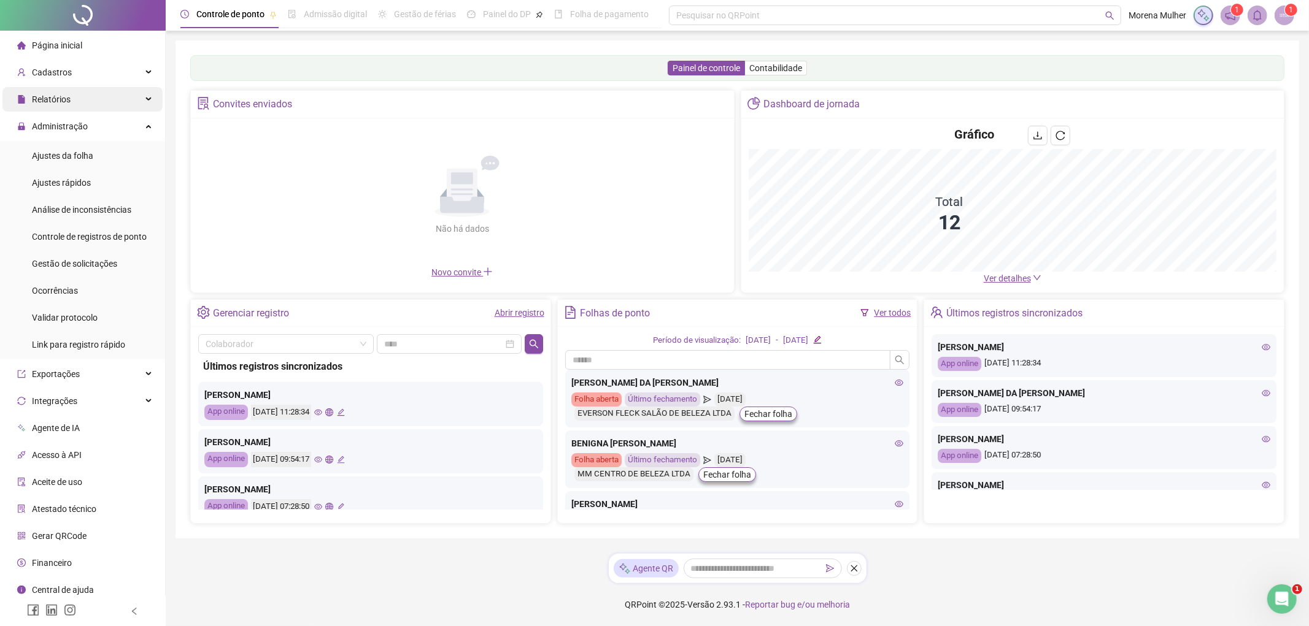
click at [89, 97] on div "Relatórios" at bounding box center [82, 99] width 160 height 25
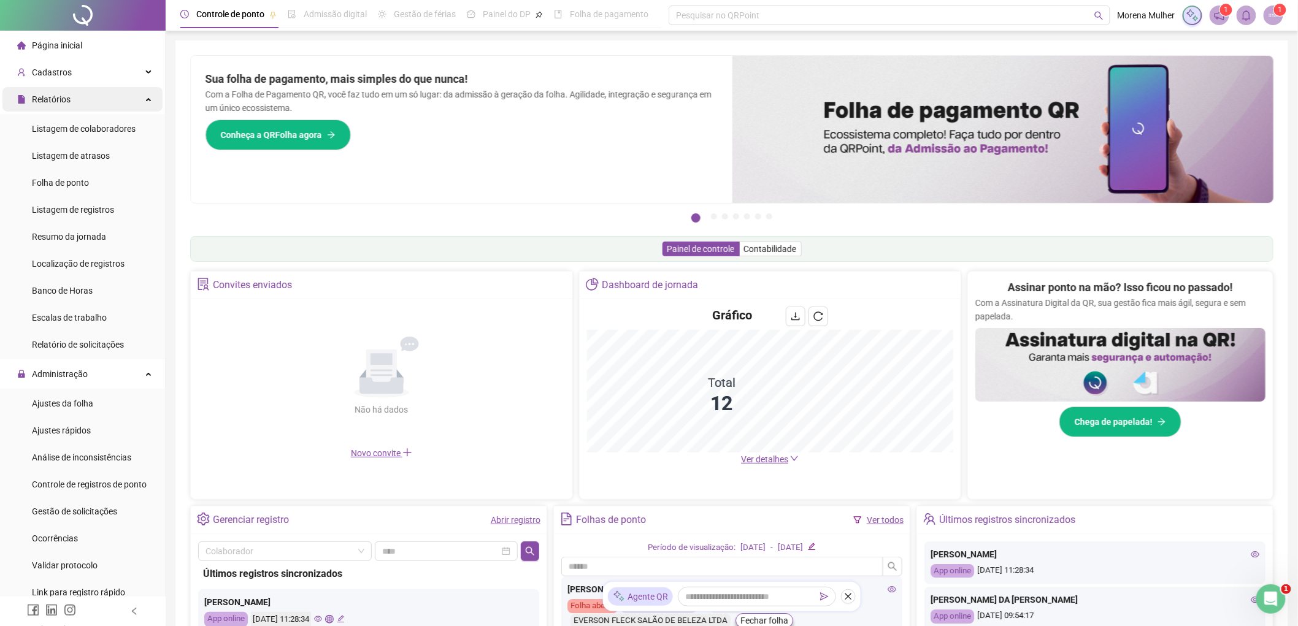
click at [89, 97] on div "Relatórios" at bounding box center [82, 99] width 160 height 25
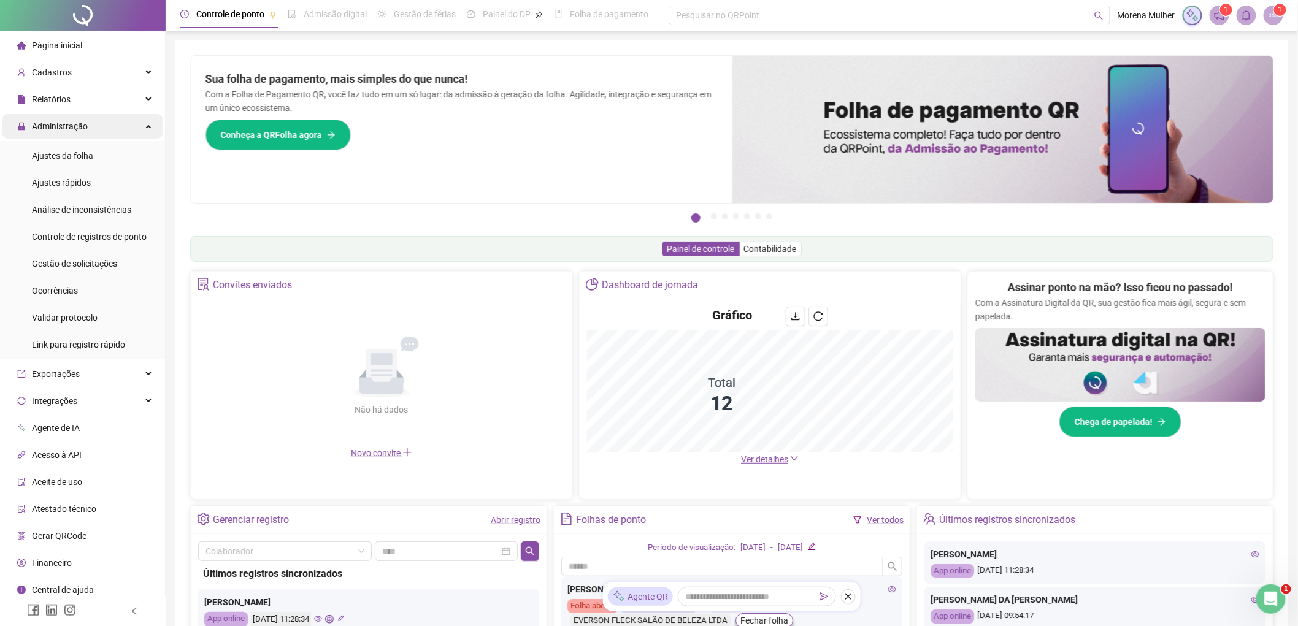
click at [105, 121] on div "Administração" at bounding box center [82, 126] width 160 height 25
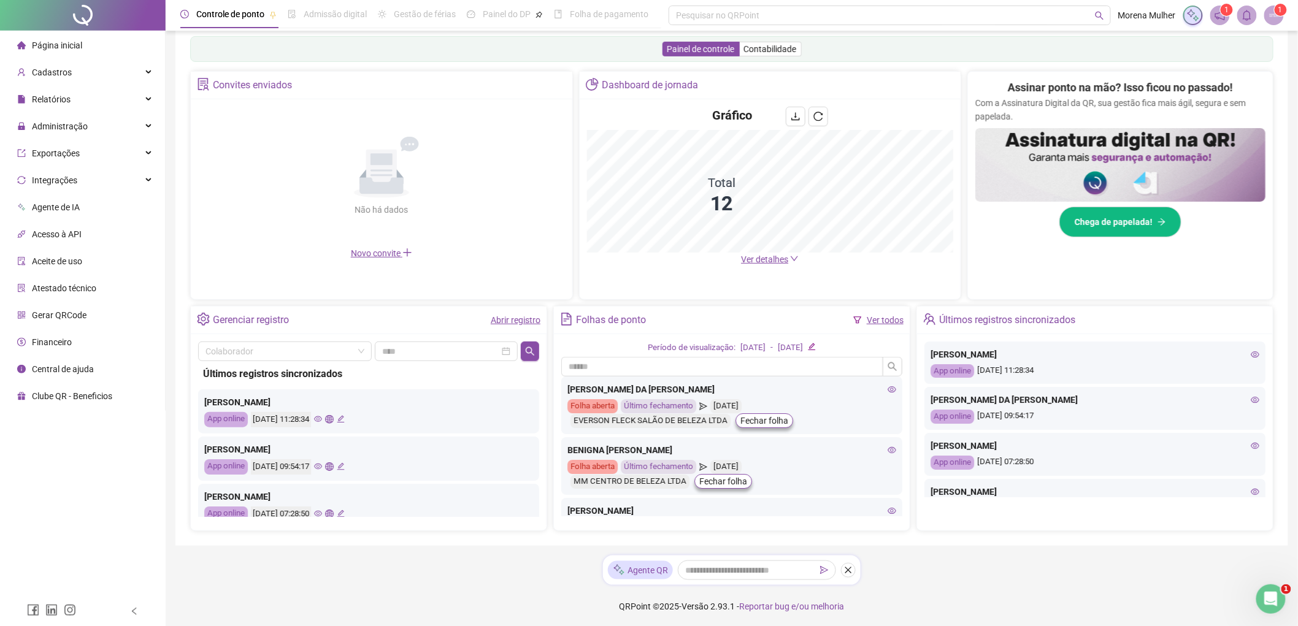
scroll to position [201, 0]
click at [88, 131] on div "Administração" at bounding box center [82, 126] width 160 height 25
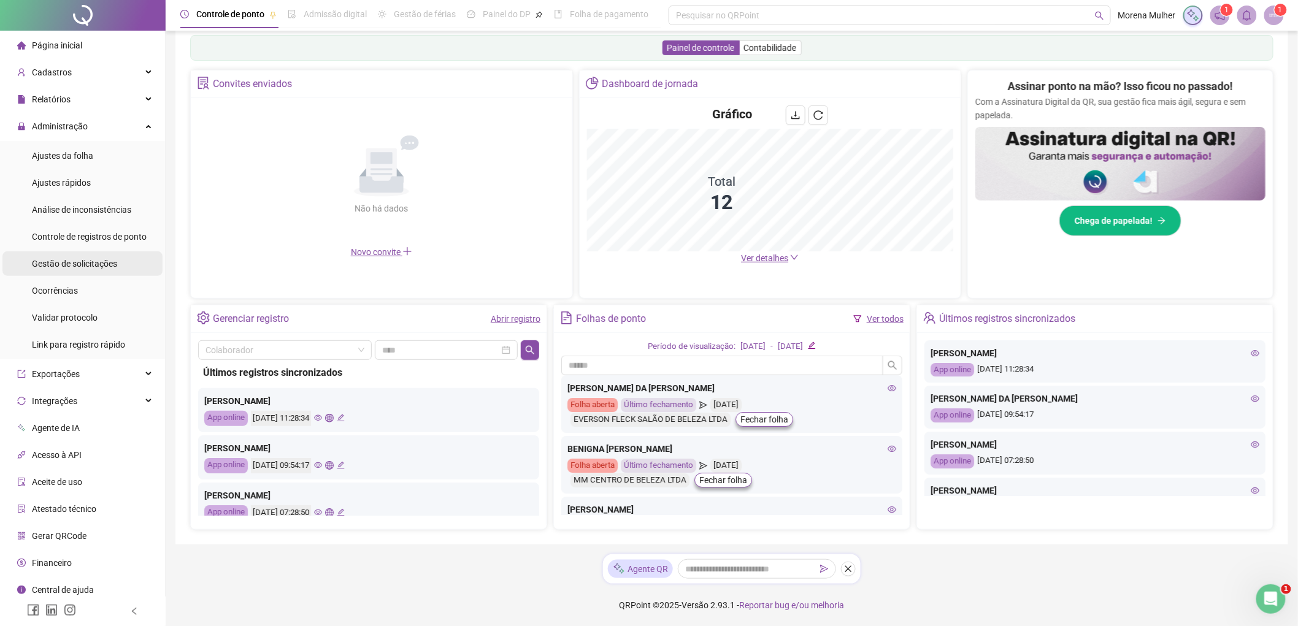
click at [104, 255] on div "Gestão de solicitações" at bounding box center [74, 264] width 85 height 25
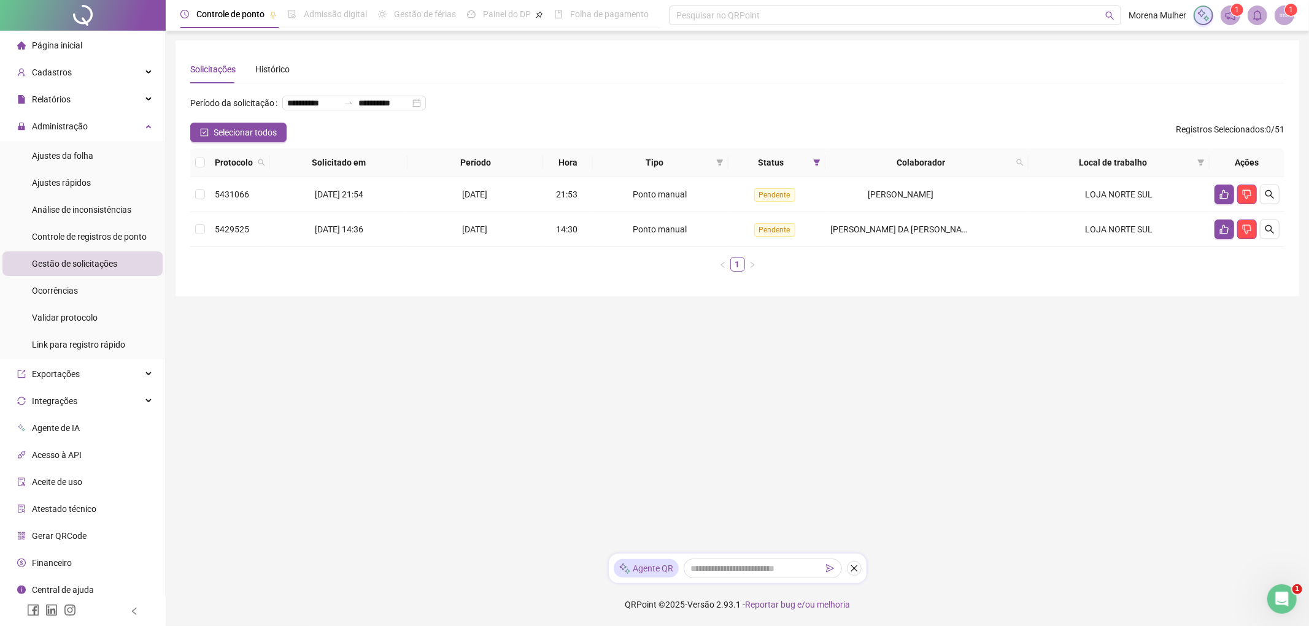
click at [106, 35] on li "Página inicial" at bounding box center [82, 45] width 160 height 25
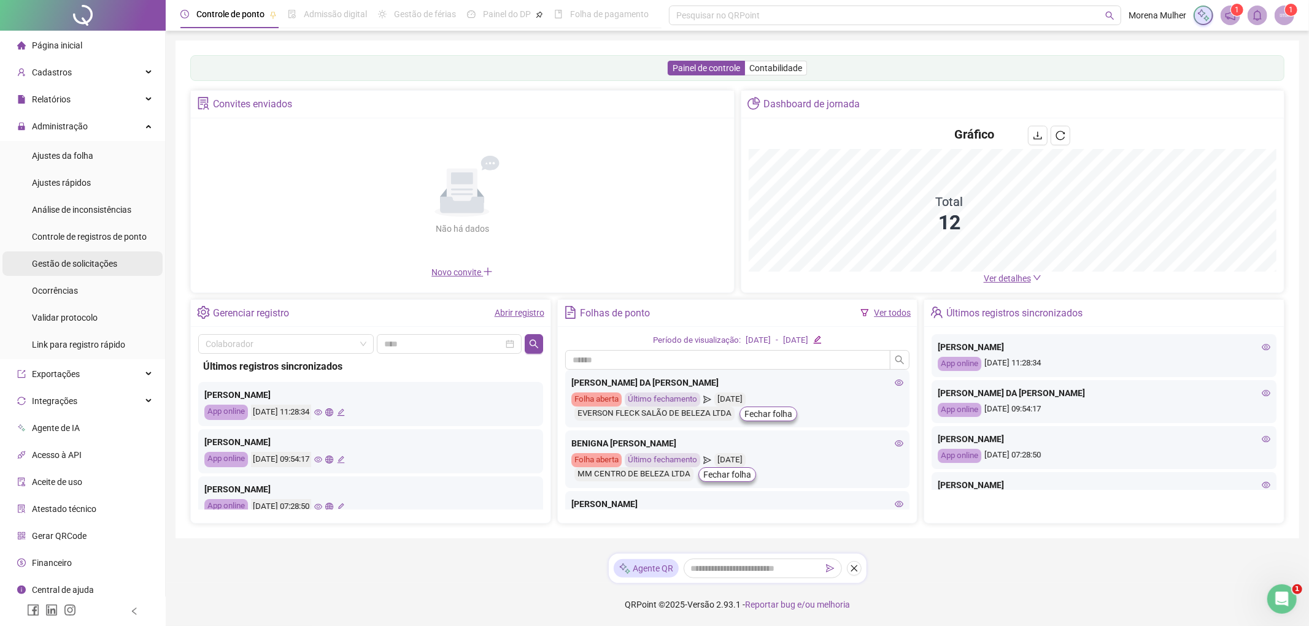
click at [87, 274] on div "Gestão de solicitações" at bounding box center [74, 264] width 85 height 25
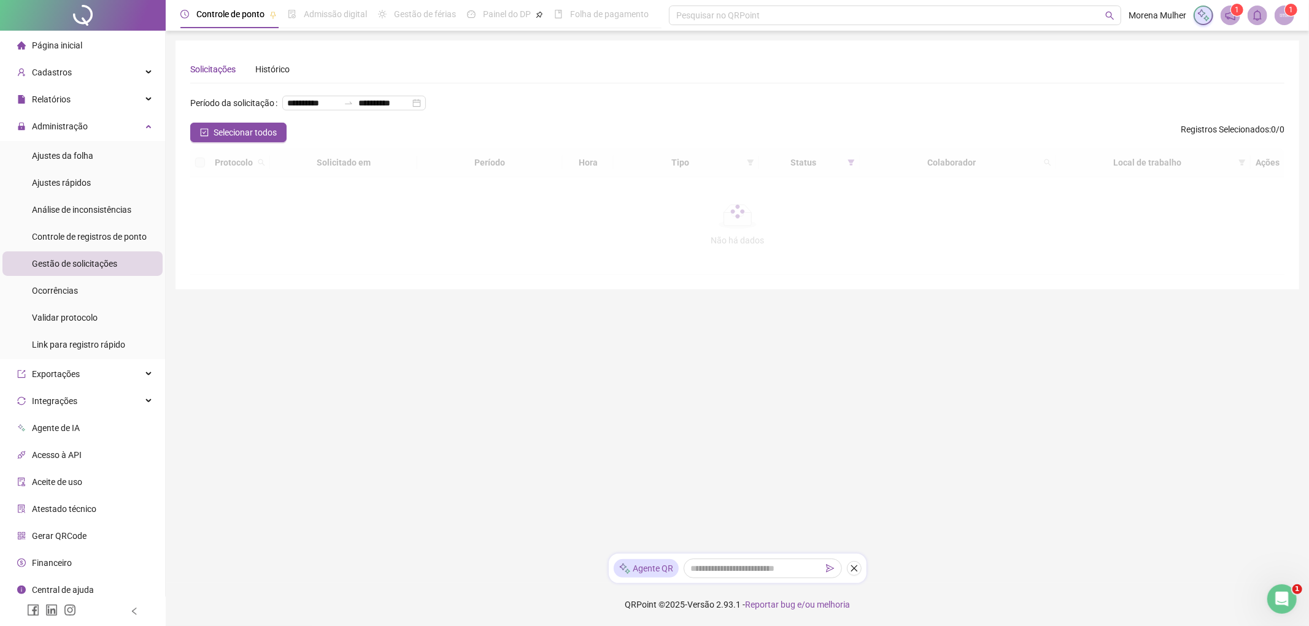
click at [90, 268] on span "Gestão de solicitações" at bounding box center [74, 264] width 85 height 10
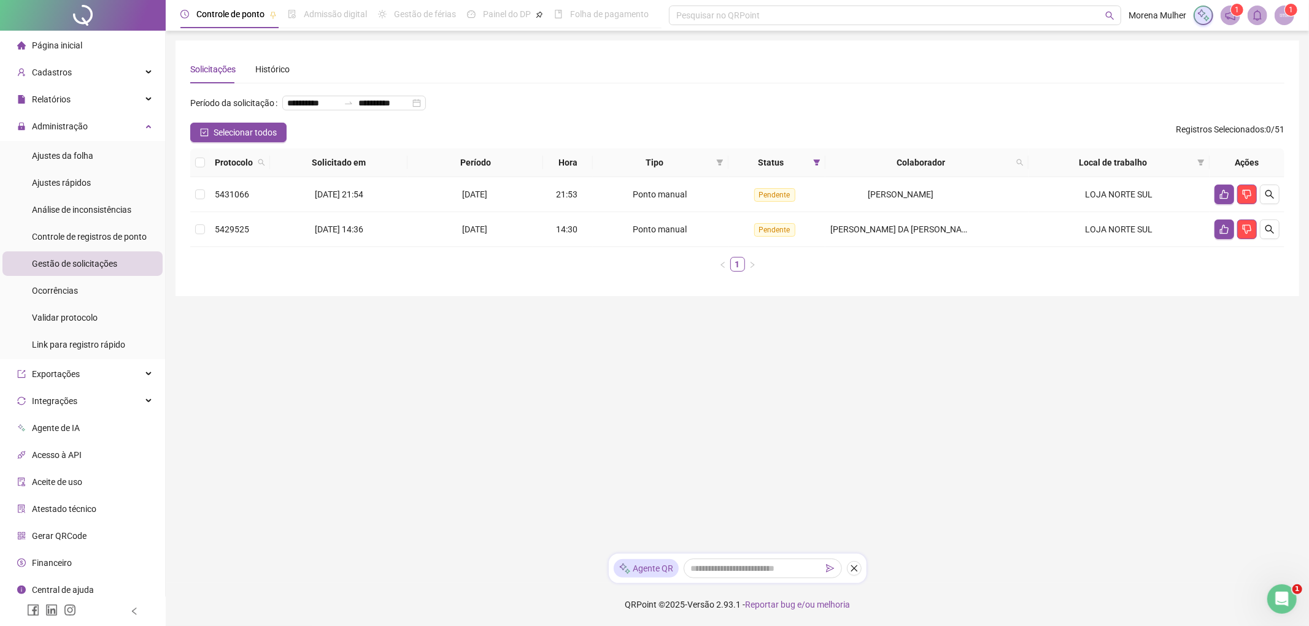
click at [72, 36] on div "Página inicial" at bounding box center [49, 45] width 65 height 25
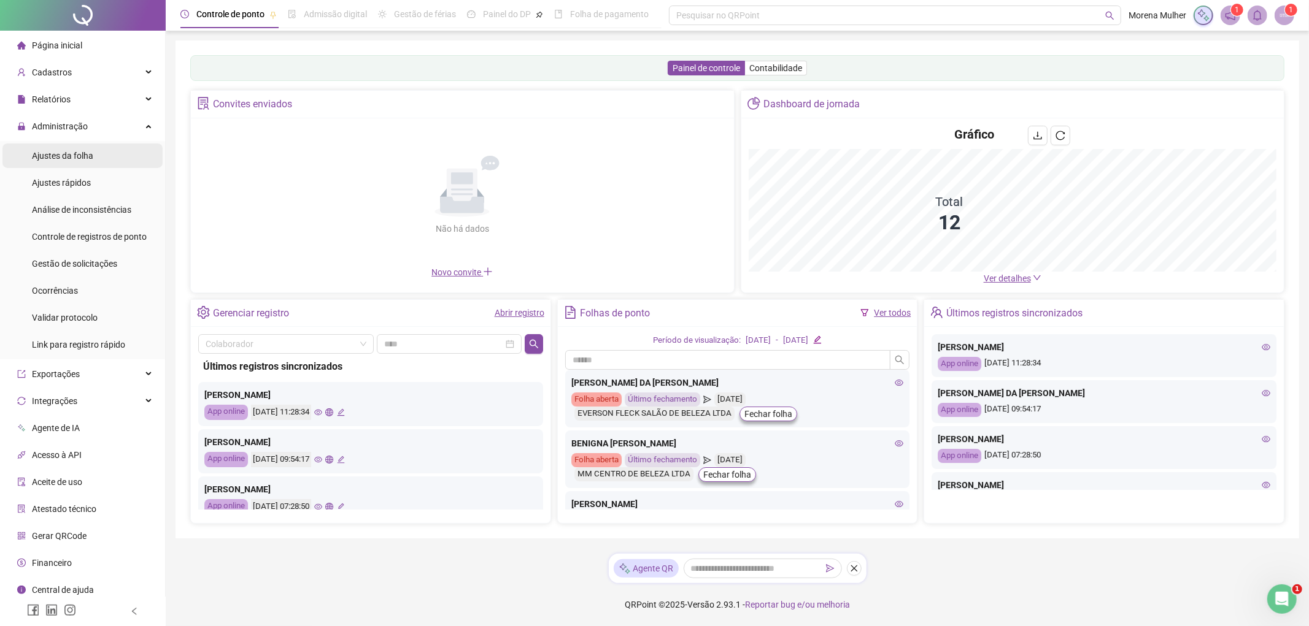
click at [80, 155] on span "Ajustes da folha" at bounding box center [62, 156] width 61 height 10
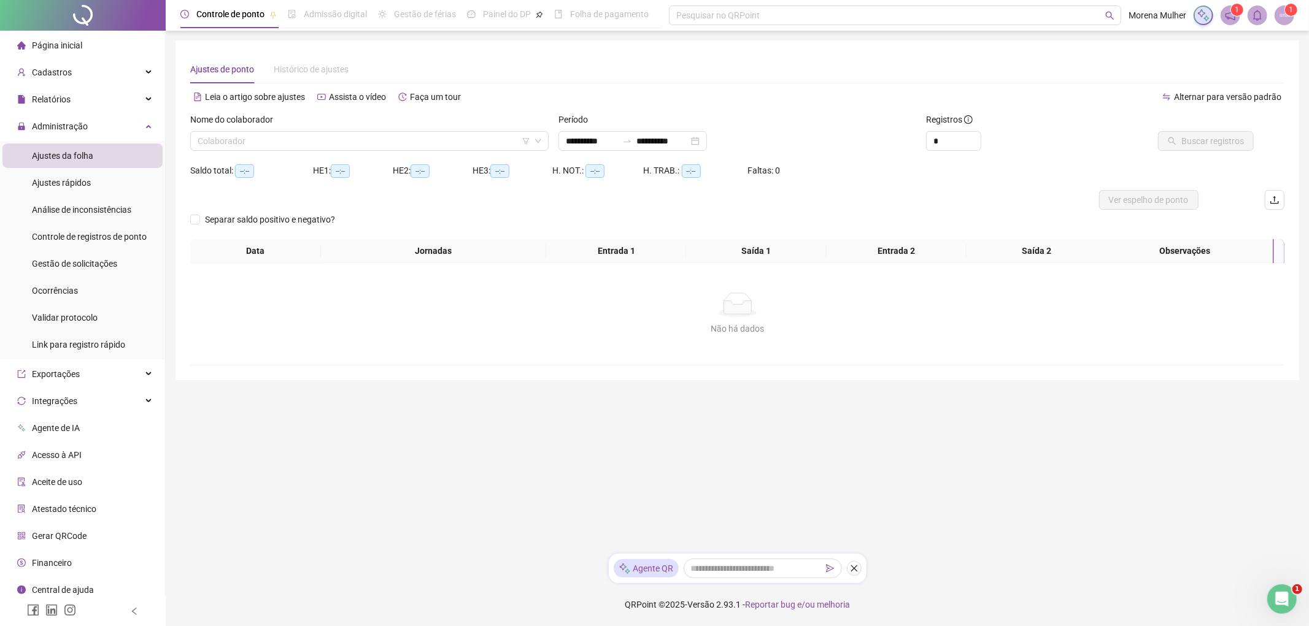
click at [50, 112] on ul "Página inicial Cadastros Empregadores Locais de trabalho Escalas Colaboradores …" at bounding box center [83, 331] width 166 height 601
click at [54, 127] on span "Administração" at bounding box center [60, 126] width 56 height 10
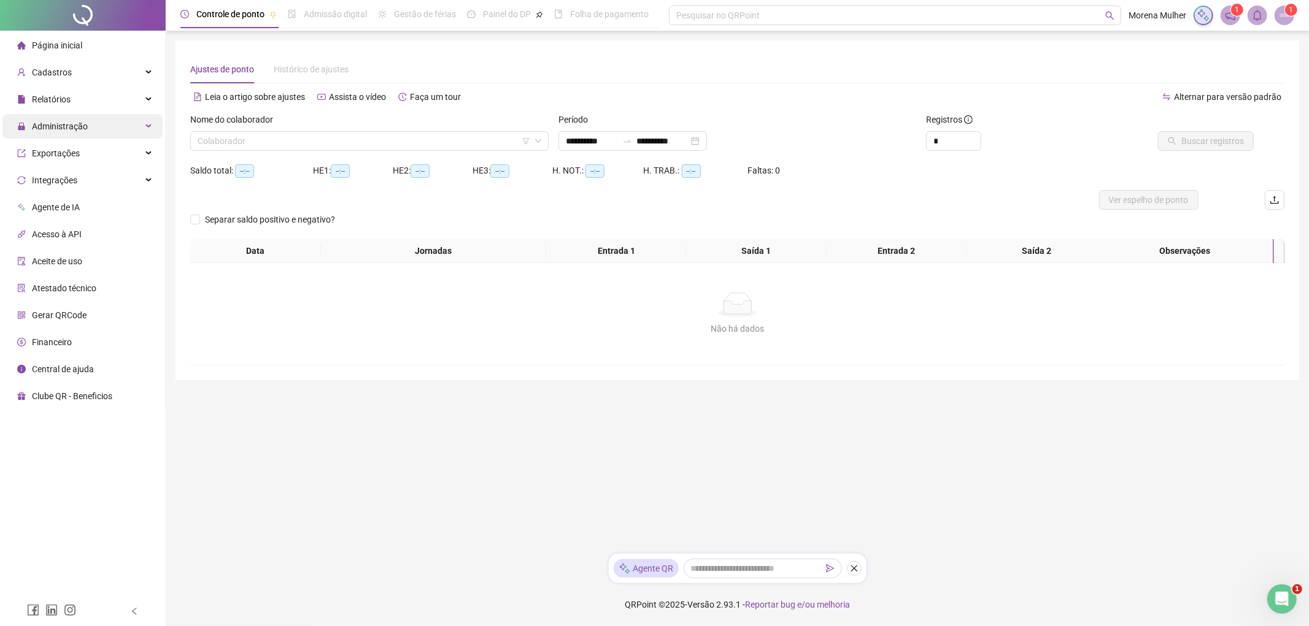
click at [56, 129] on span "Administração" at bounding box center [60, 126] width 56 height 10
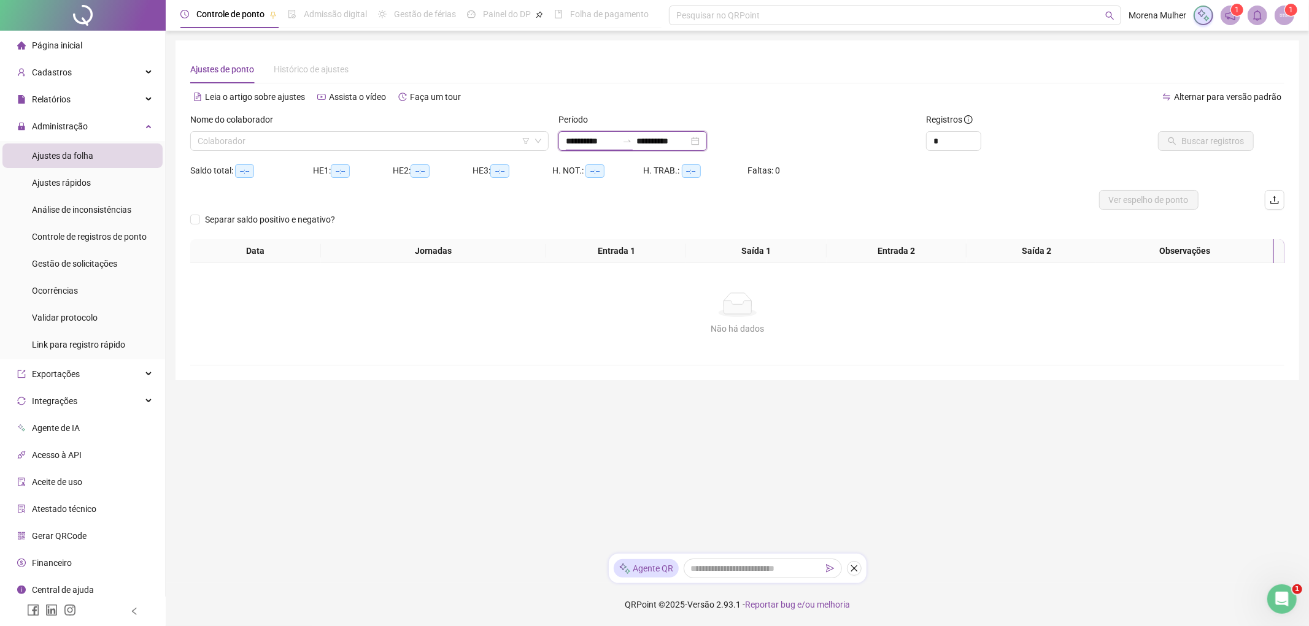
click at [592, 138] on input "**********" at bounding box center [592, 140] width 52 height 13
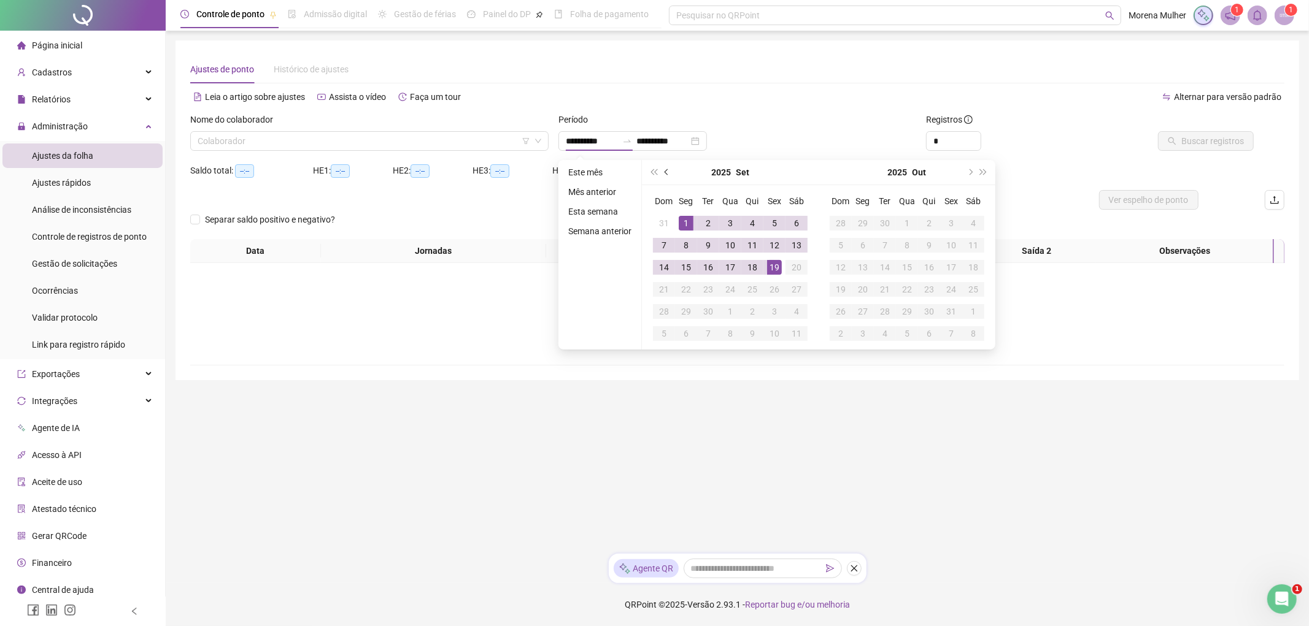
click at [669, 173] on button "prev-year" at bounding box center [666, 172] width 13 height 25
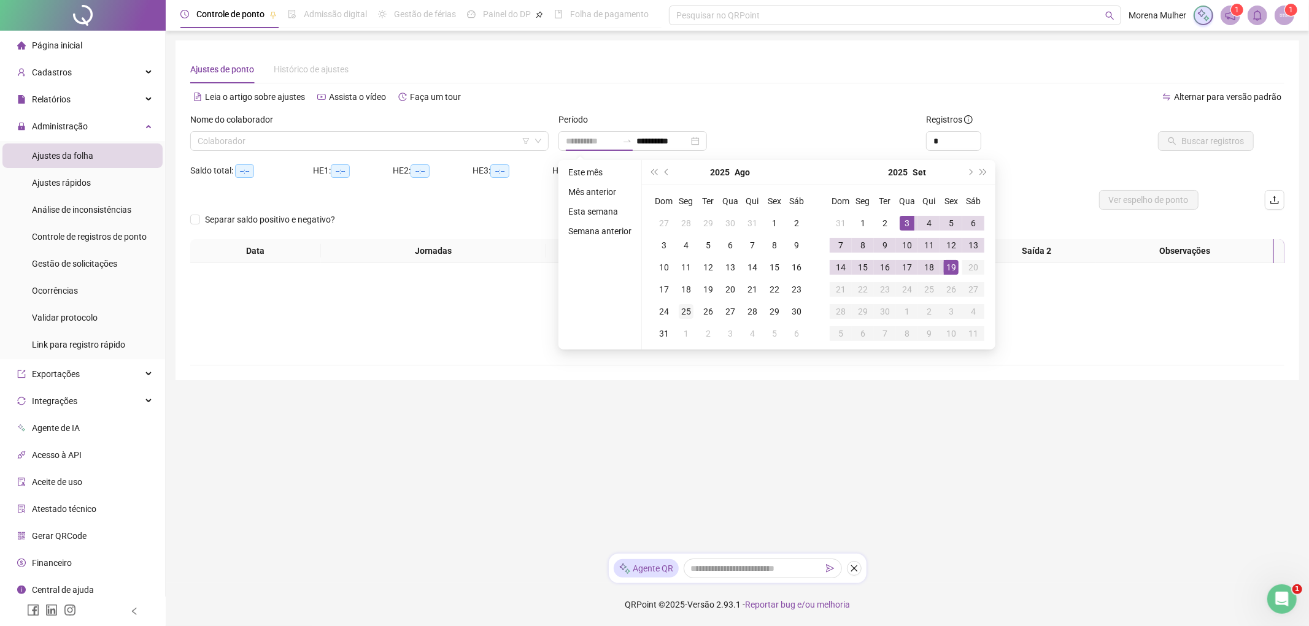
type input "**********"
click at [685, 310] on div "25" at bounding box center [686, 311] width 15 height 15
type input "**********"
click at [947, 277] on td "19" at bounding box center [951, 267] width 22 height 22
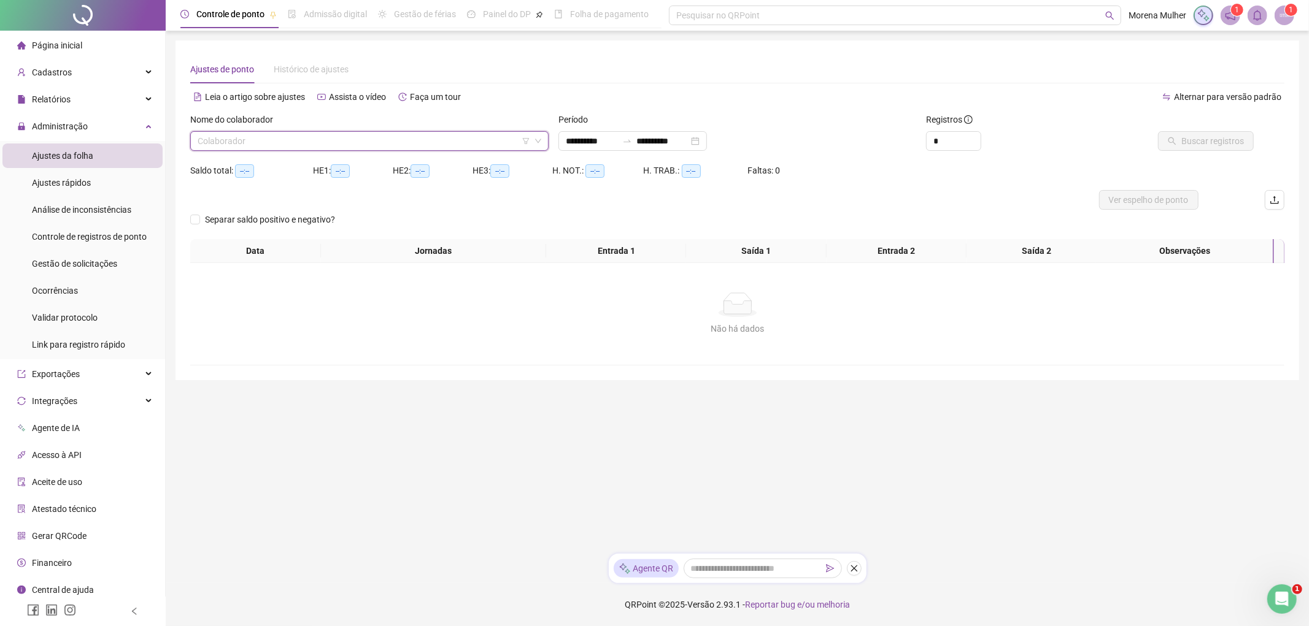
click at [405, 136] on input "search" at bounding box center [364, 141] width 333 height 18
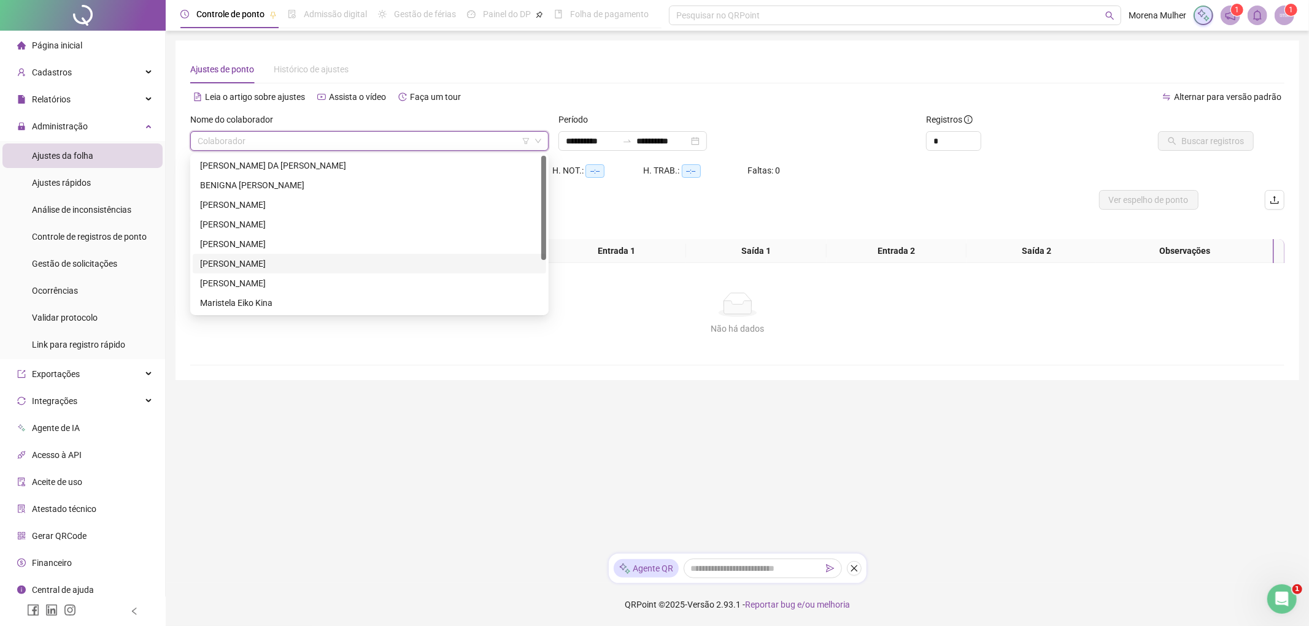
click at [219, 267] on div "[PERSON_NAME]" at bounding box center [369, 263] width 339 height 13
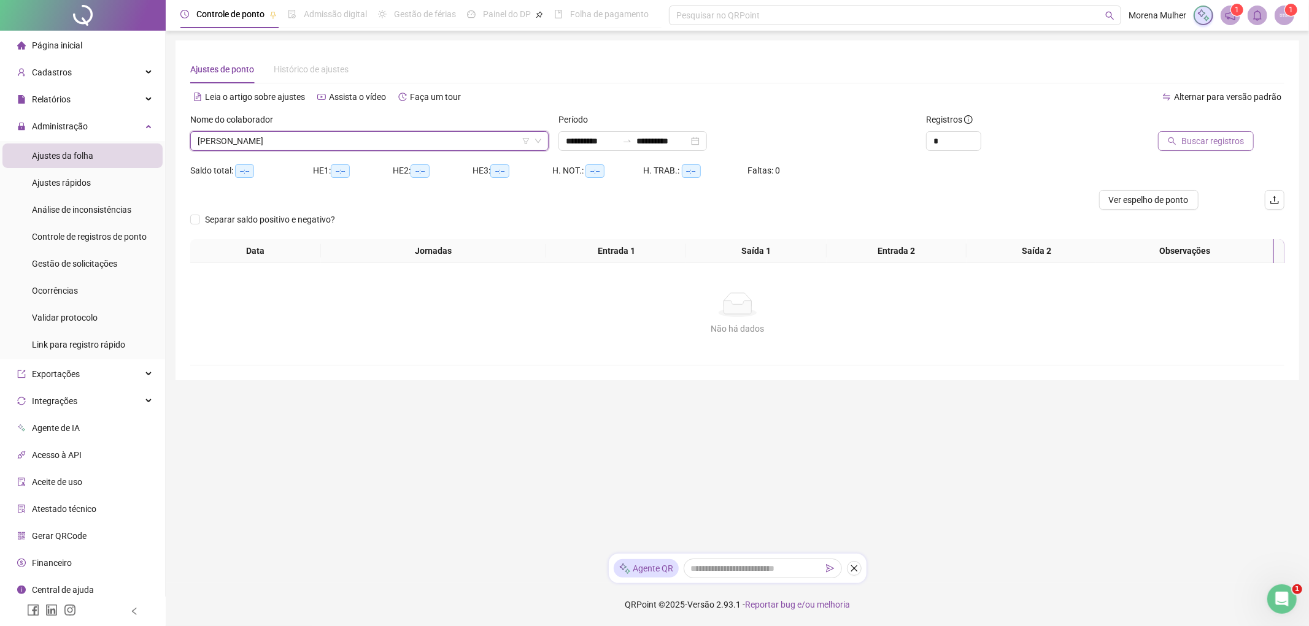
click at [1211, 149] on button "Buscar registros" at bounding box center [1206, 141] width 96 height 20
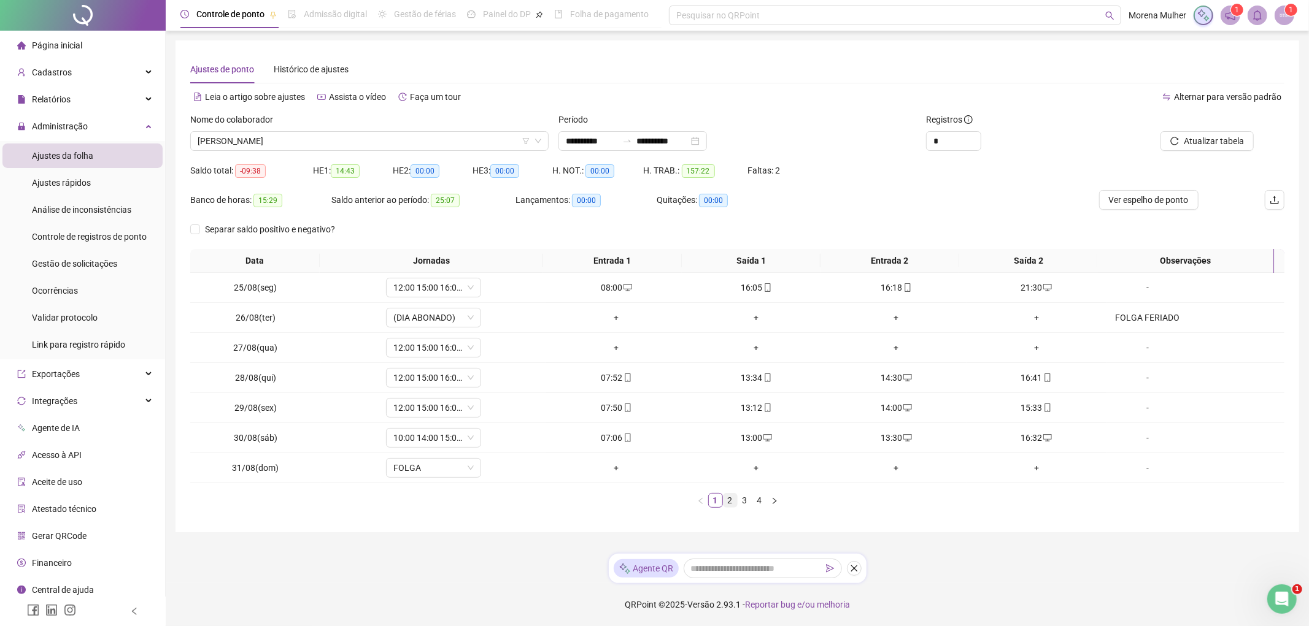
click at [731, 501] on link "2" at bounding box center [729, 500] width 13 height 13
click at [741, 501] on link "3" at bounding box center [744, 500] width 13 height 13
click at [758, 501] on link "4" at bounding box center [759, 500] width 13 height 13
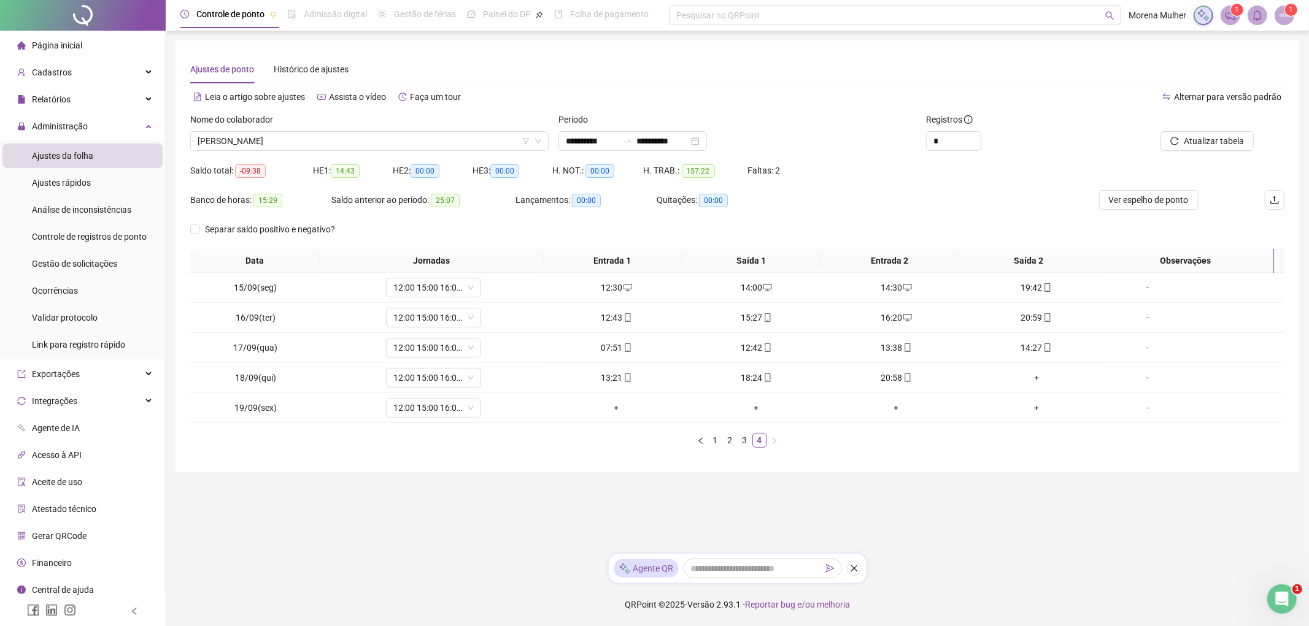
click at [128, 45] on li "Página inicial" at bounding box center [82, 45] width 160 height 25
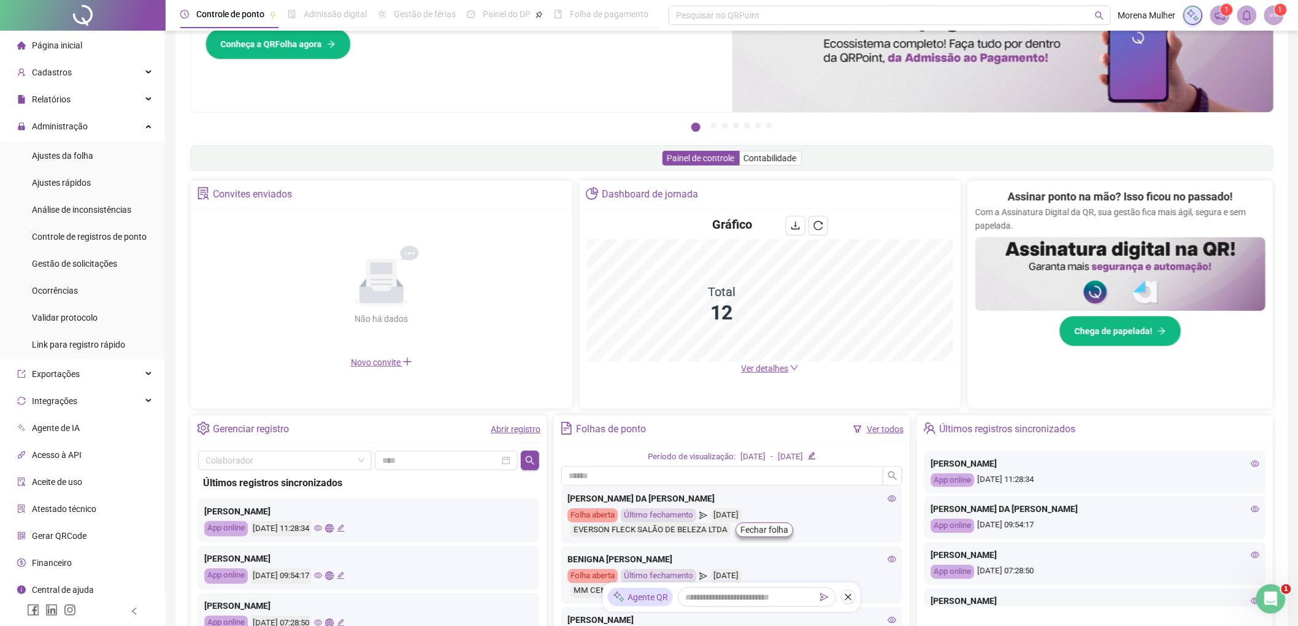
scroll to position [201, 0]
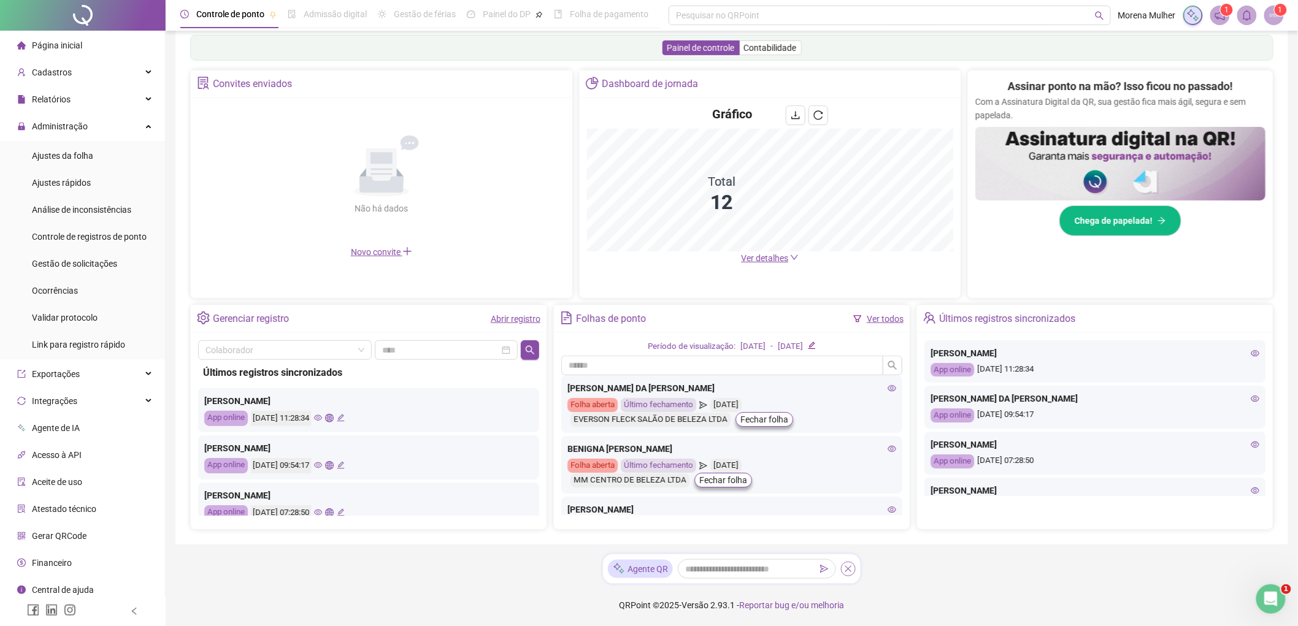
click at [848, 569] on icon "close" at bounding box center [848, 569] width 9 height 9
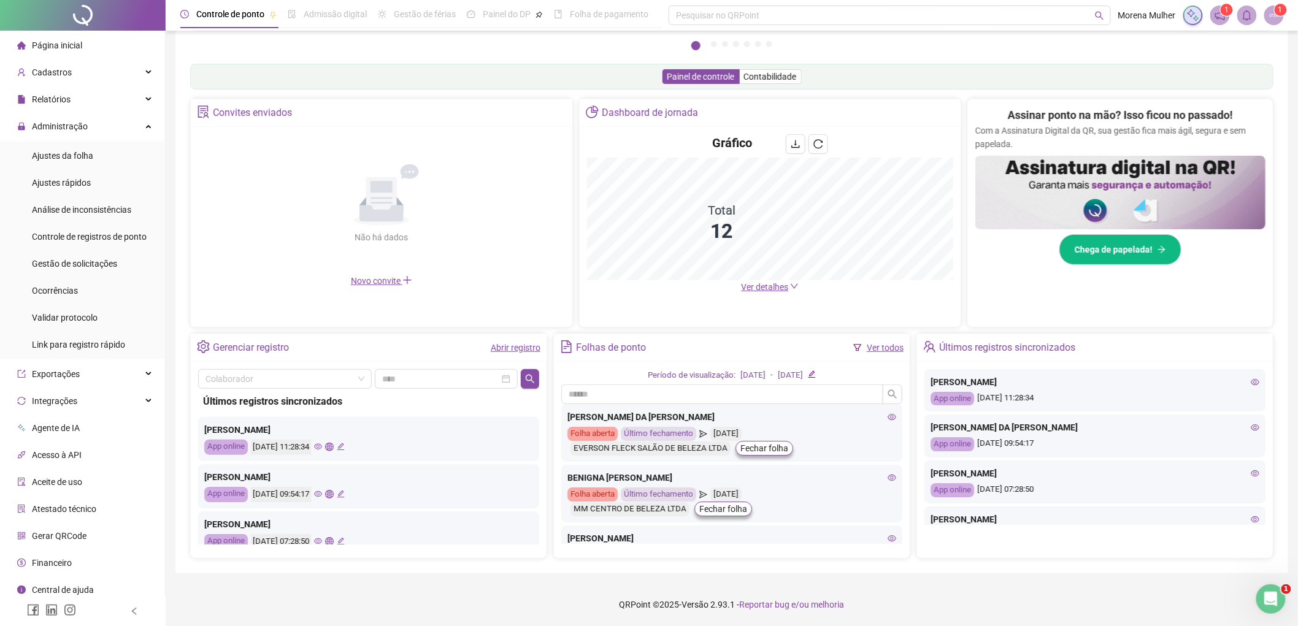
scroll to position [172, 0]
click at [82, 265] on span "Gestão de solicitações" at bounding box center [74, 264] width 85 height 10
